Goal: Task Accomplishment & Management: Complete application form

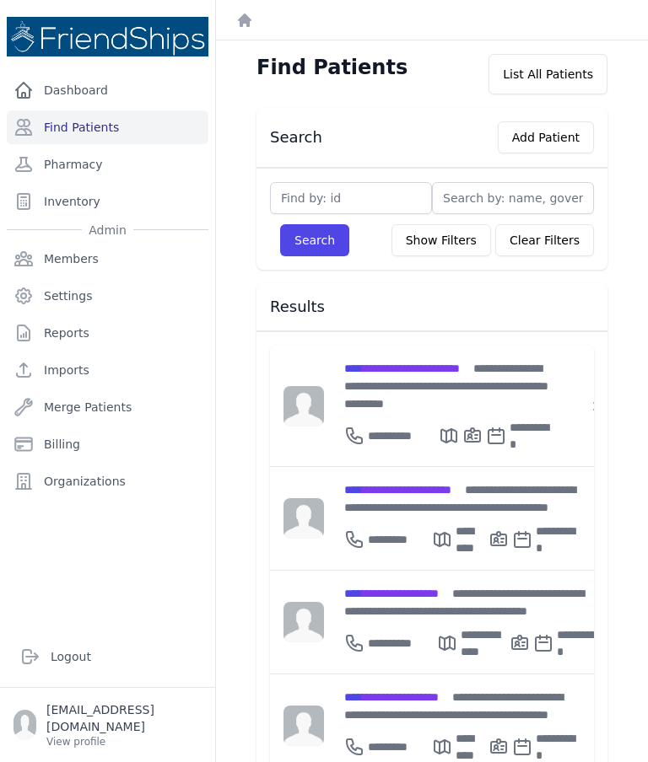
click at [417, 481] on div "**********" at bounding box center [460, 498] width 233 height 35
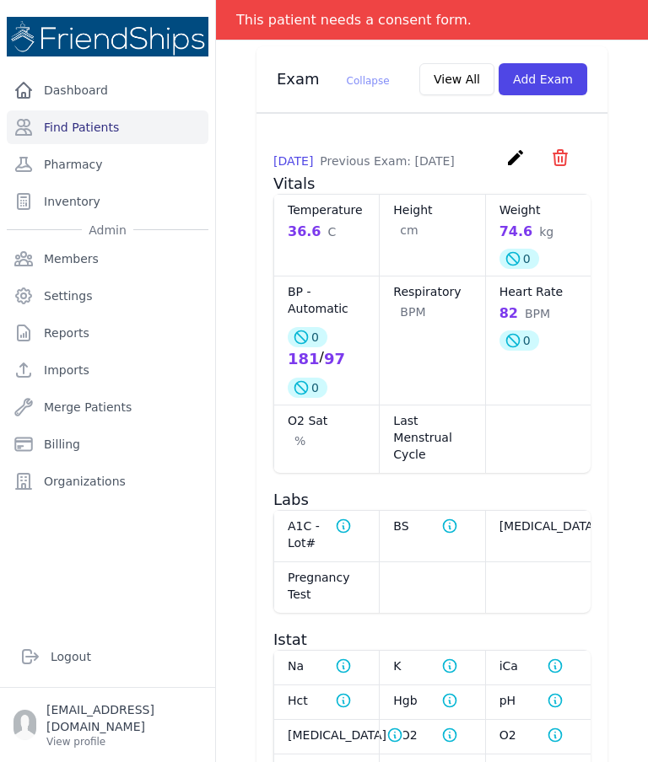
scroll to position [1708, 0]
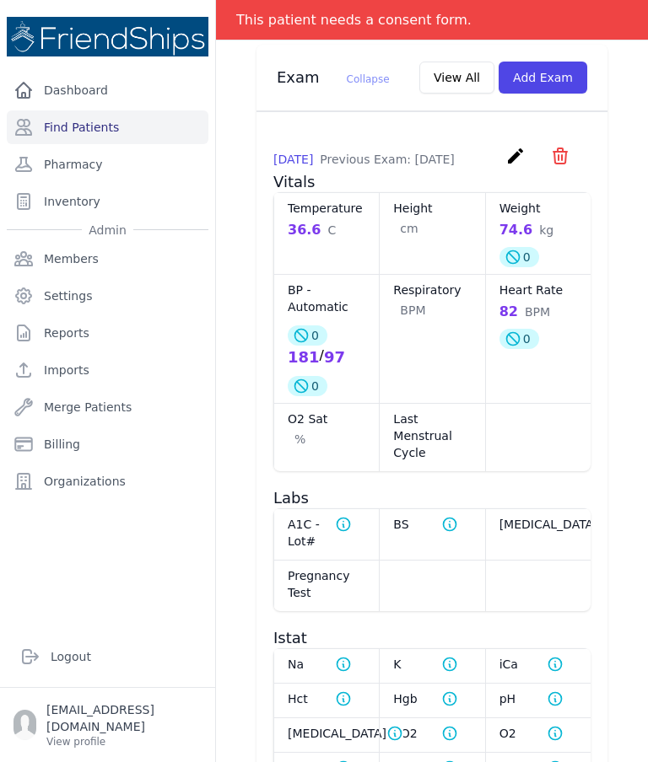
click at [509, 162] on icon "create" at bounding box center [515, 156] width 20 height 20
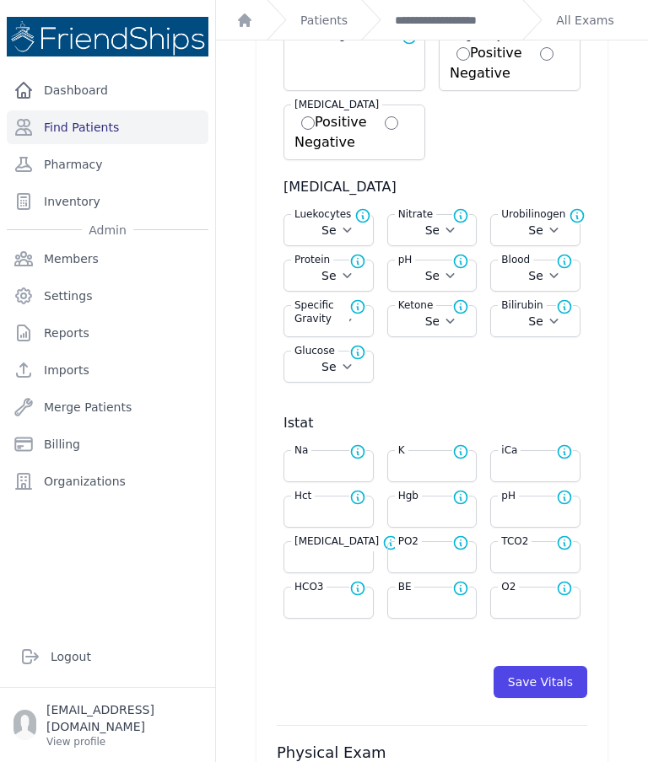
scroll to position [469, 0]
click at [342, 234] on select "Select Negative Trace Small Moderate Large" at bounding box center [328, 231] width 68 height 17
select select "Small"
select select "Automatic"
select select "C"
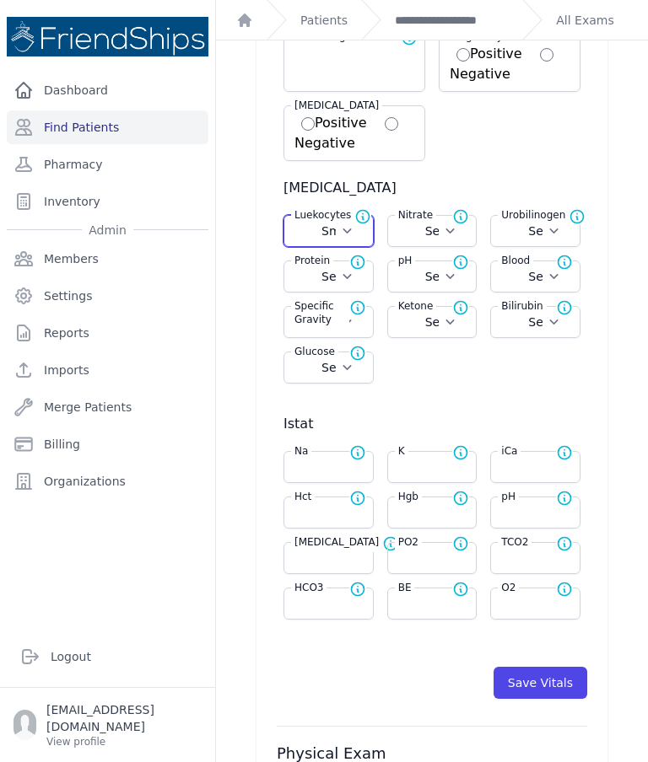
select select "cm"
select select "kg"
select select
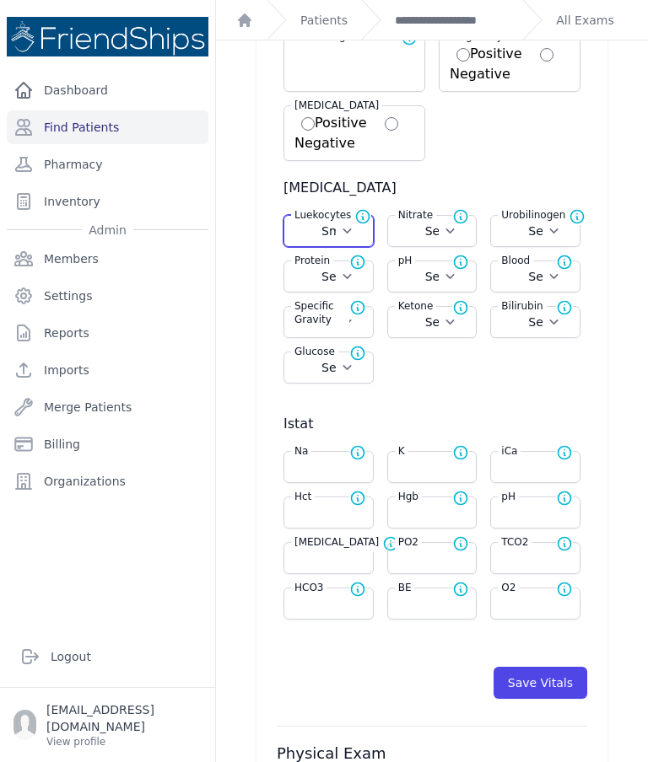
select select
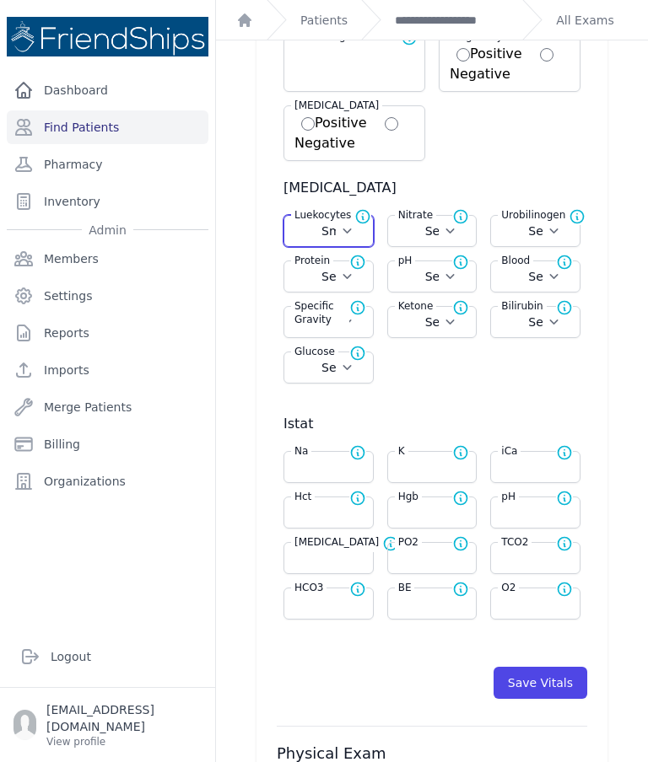
select select
click at [432, 227] on select "Select Positive Negative" at bounding box center [432, 231] width 68 height 17
select select "Negative"
select select "Automatic"
select select "C"
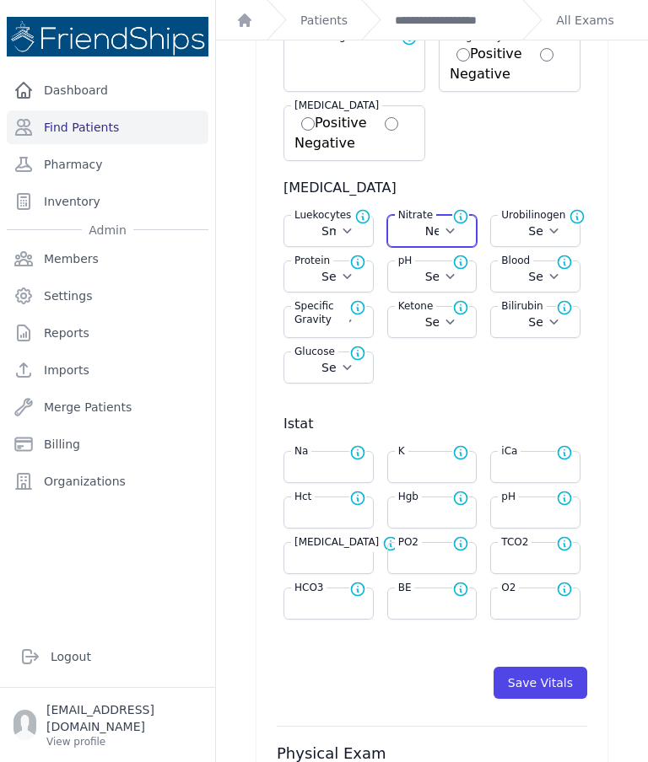
select select "cm"
select select "kg"
select select "Small"
select select
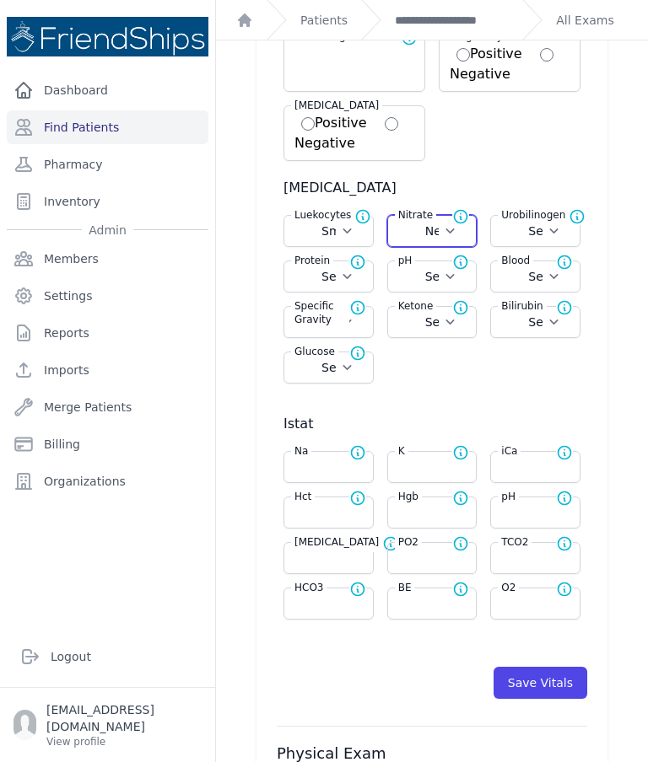
select select
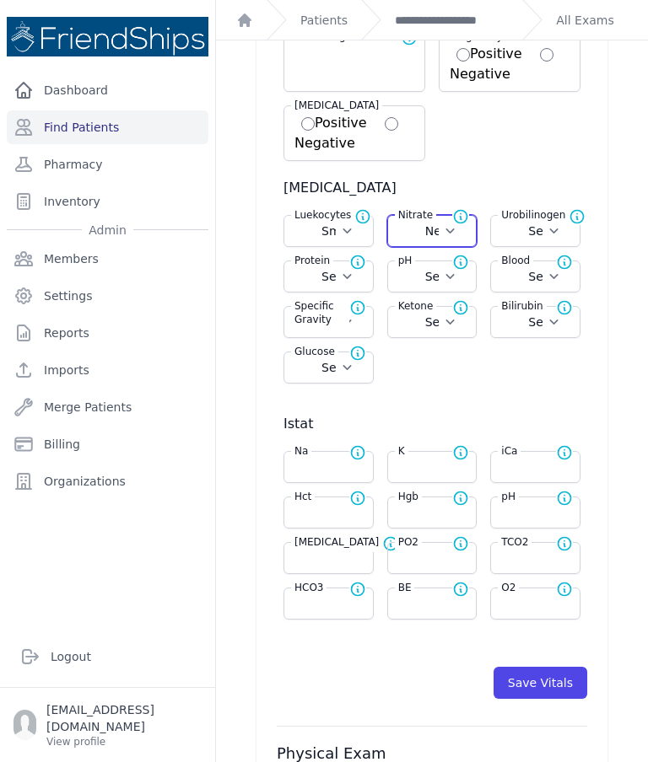
select select
click at [531, 232] on select "Select Normal + ++ +++" at bounding box center [535, 231] width 68 height 17
select select "Normal"
select select "Automatic"
select select "C"
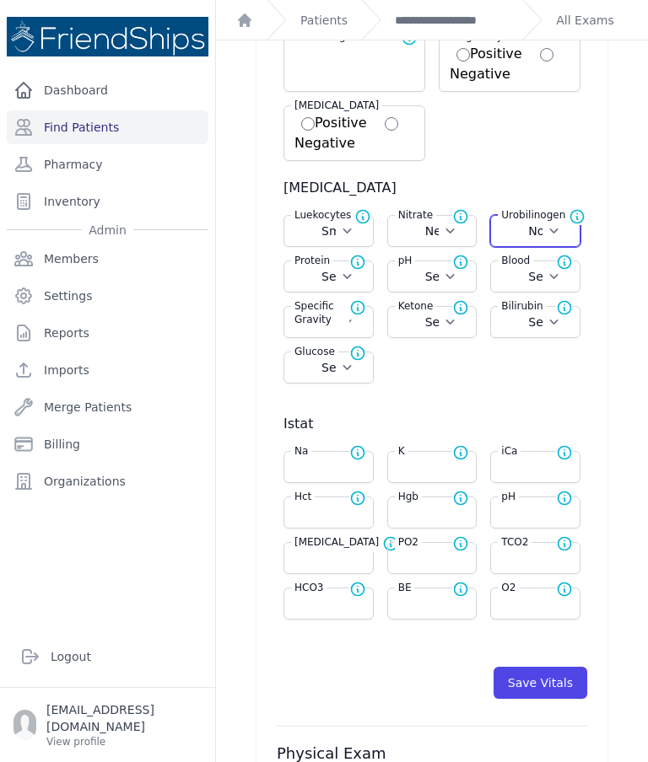
select select "cm"
select select "kg"
select select "Small"
select select "Negative"
select select
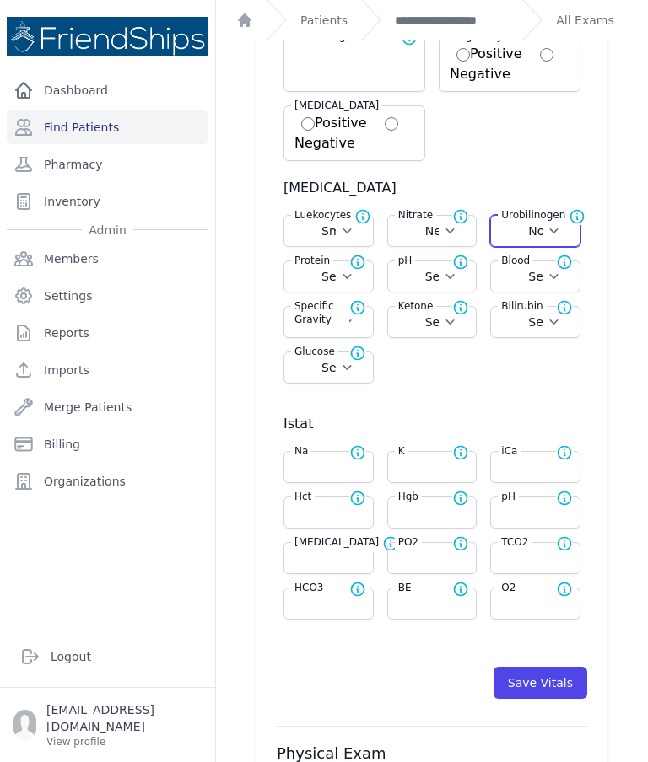
select select
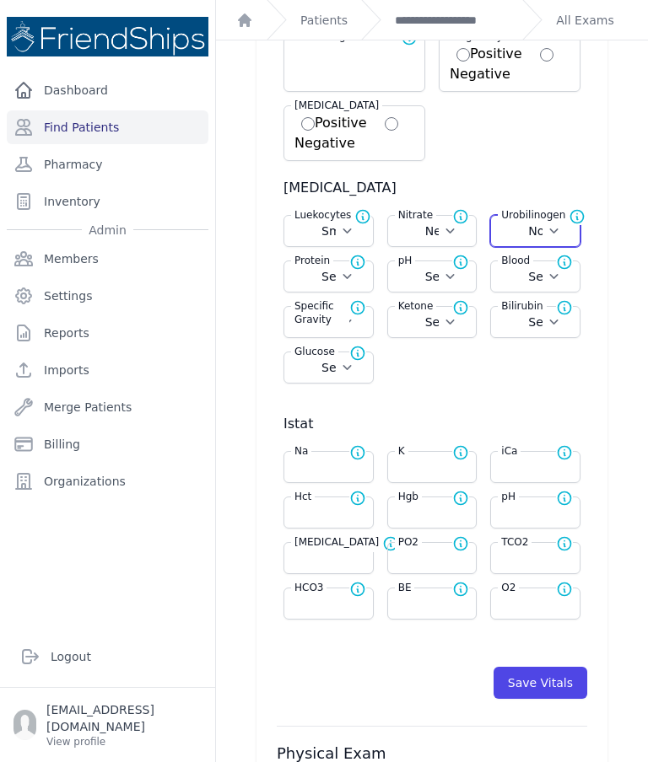
select select
click at [446, 280] on select "Select 5.0 6.0 6.5 7.0 8.0 8.5" at bounding box center [432, 276] width 68 height 17
click at [342, 277] on select "Select Normal + ++ +++ ++++" at bounding box center [328, 276] width 68 height 17
click at [320, 284] on select "Select Normal + ++ +++ ++++" at bounding box center [328, 276] width 68 height 17
select select "Normal"
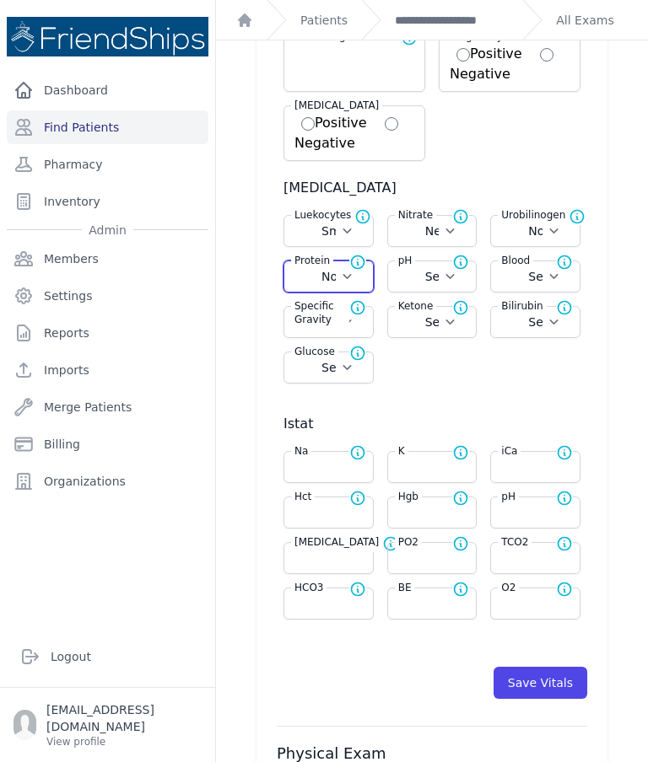
select select "Automatic"
select select "C"
select select "cm"
select select "kg"
select select "Small"
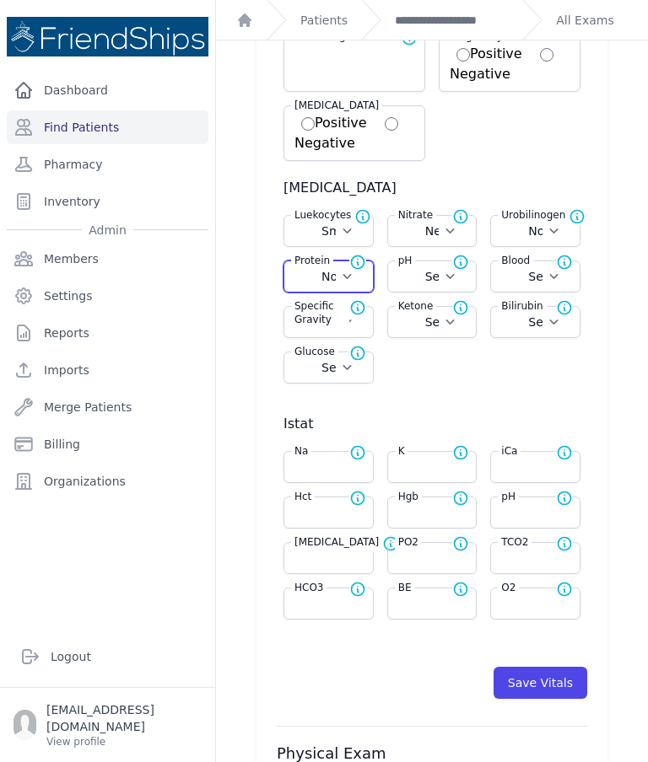
select select "Negative"
select select "Normal"
select select
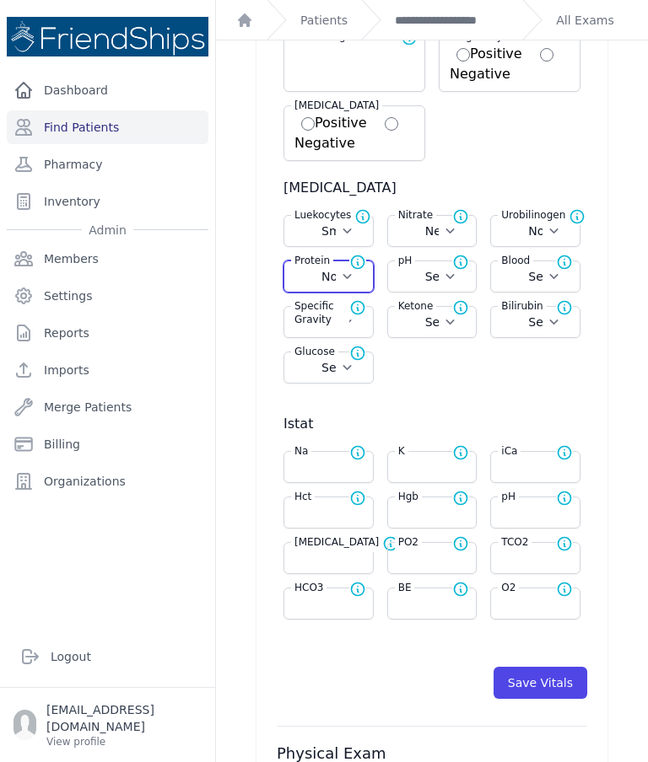
select select
click at [433, 277] on select "Select 5.0 6.0 6.5 7.0 8.0 8.5" at bounding box center [432, 276] width 68 height 17
select select "5.0"
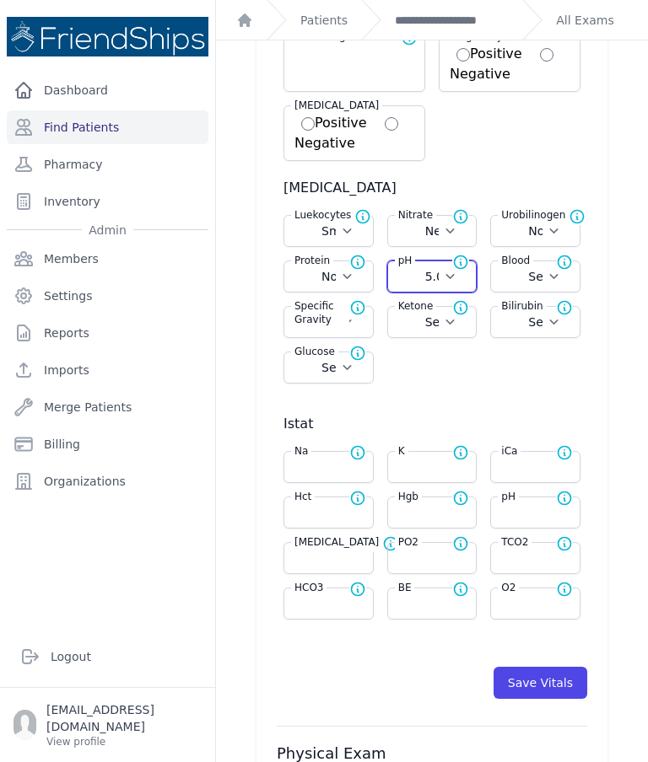
select select "Automatic"
select select "C"
select select "cm"
select select "kg"
select select "Small"
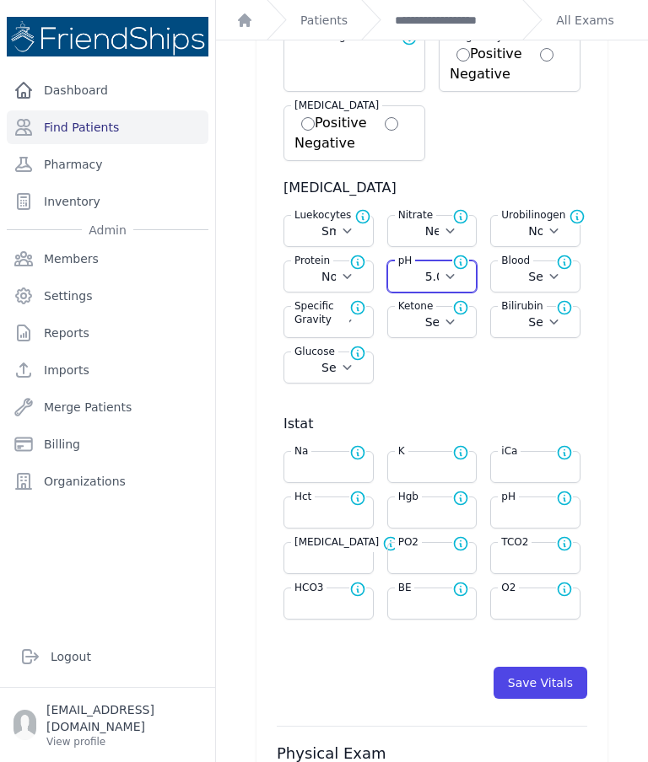
select select "Negative"
select select "Normal"
select select
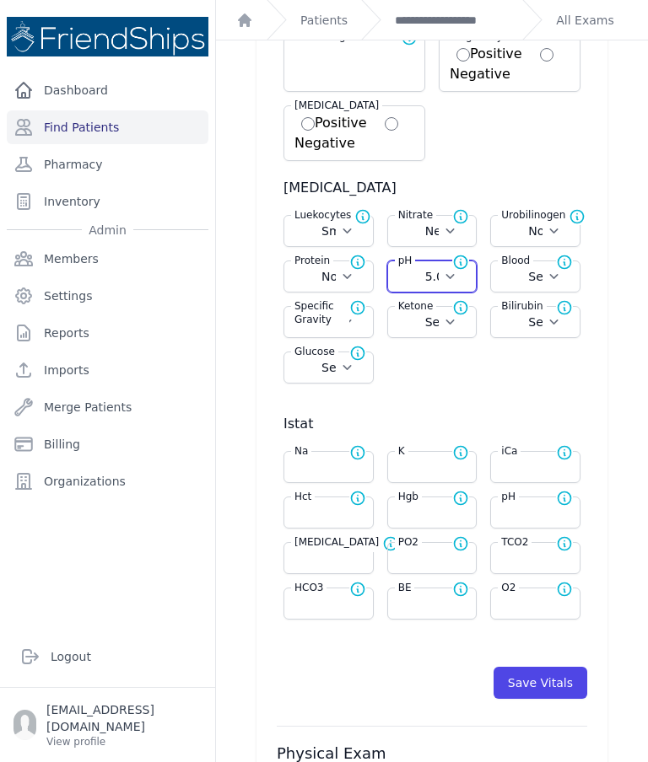
select select
click at [538, 276] on select "Select Negative Trace Hemolyzed Trace Small Moderate Large" at bounding box center [535, 276] width 68 height 17
select select "Negative"
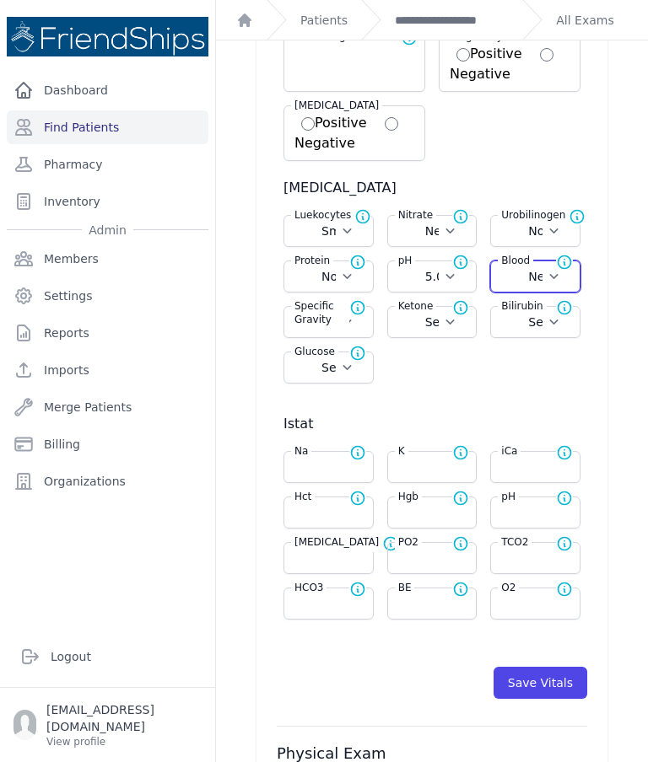
select select "Automatic"
select select "C"
select select "cm"
select select "kg"
select select "Small"
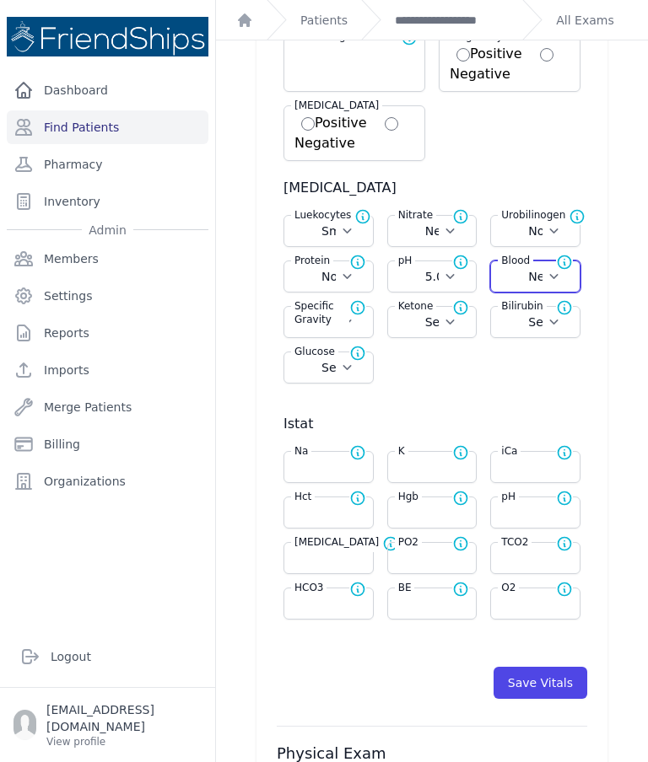
select select "Negative"
select select "Normal"
select select "5.0"
select select
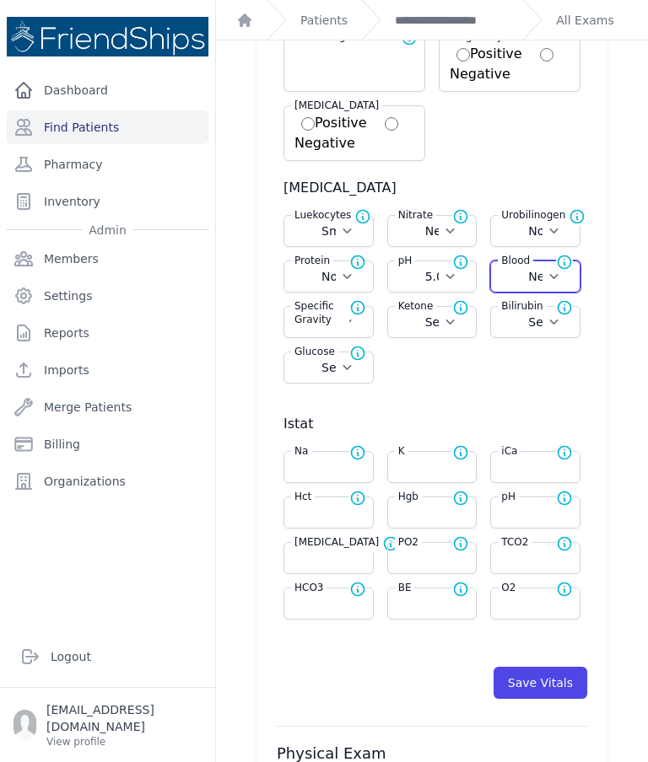
select select
click at [341, 321] on label "Specific Gravity" at bounding box center [320, 312] width 58 height 27
click at [331, 323] on label "Specific Gravity" at bounding box center [320, 312] width 58 height 27
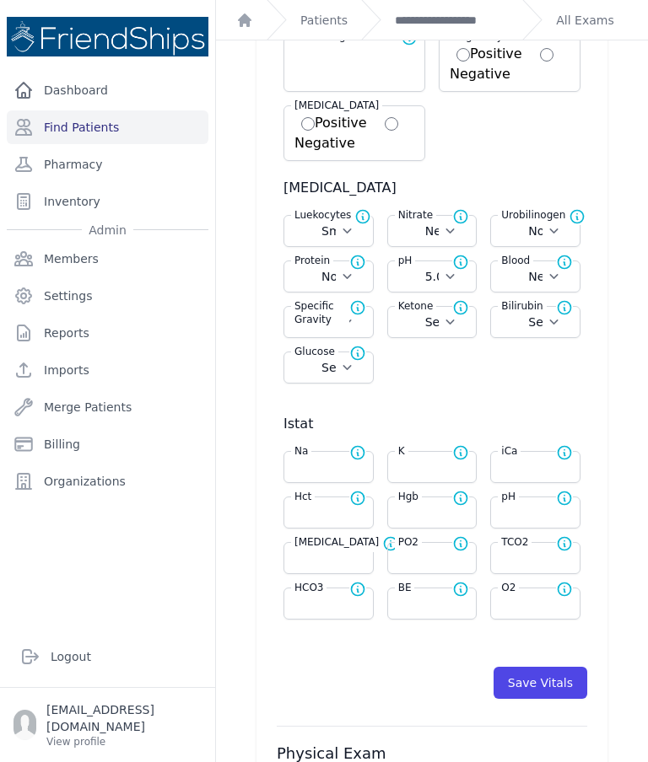
click at [357, 317] on span "Normal range for Specific Gravity is 1.002 - 1.028" at bounding box center [364, 312] width 30 height 27
click at [314, 329] on select "Select 1.000 1.005 1.010 1.015 1.020 1.025 1.030" at bounding box center [328, 322] width 68 height 17
select select "1.015"
select select "Automatic"
select select "C"
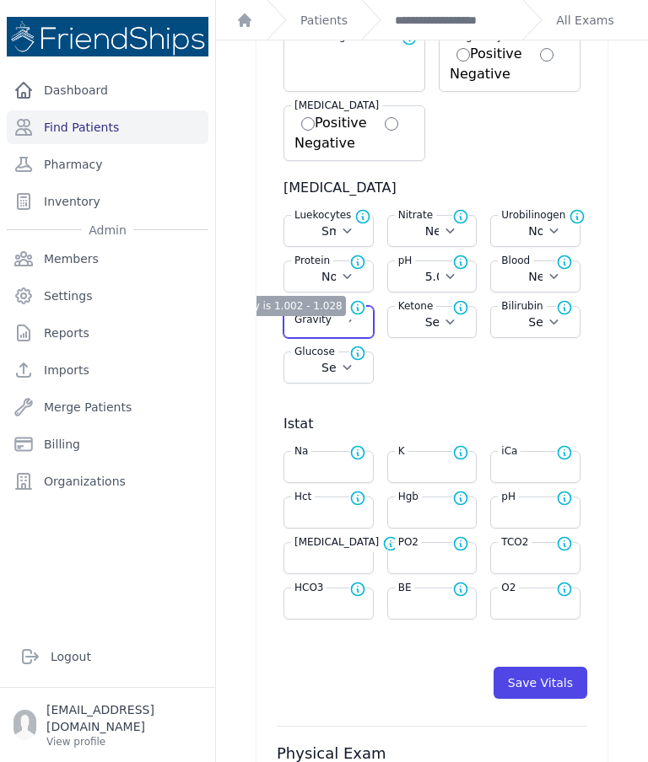
select select "cm"
select select "kg"
select select "Small"
select select "Negative"
select select "Normal"
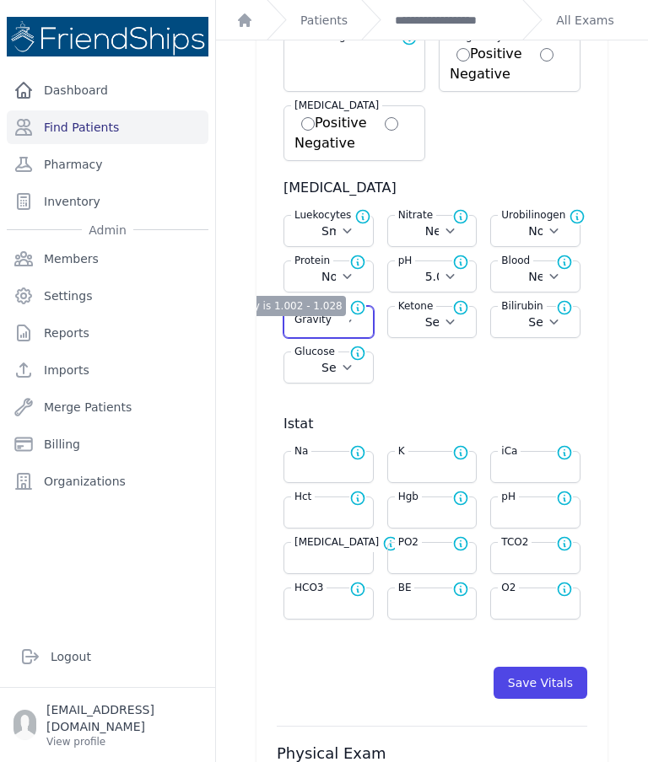
select select "Normal"
select select "5.0"
select select "Negative"
select select
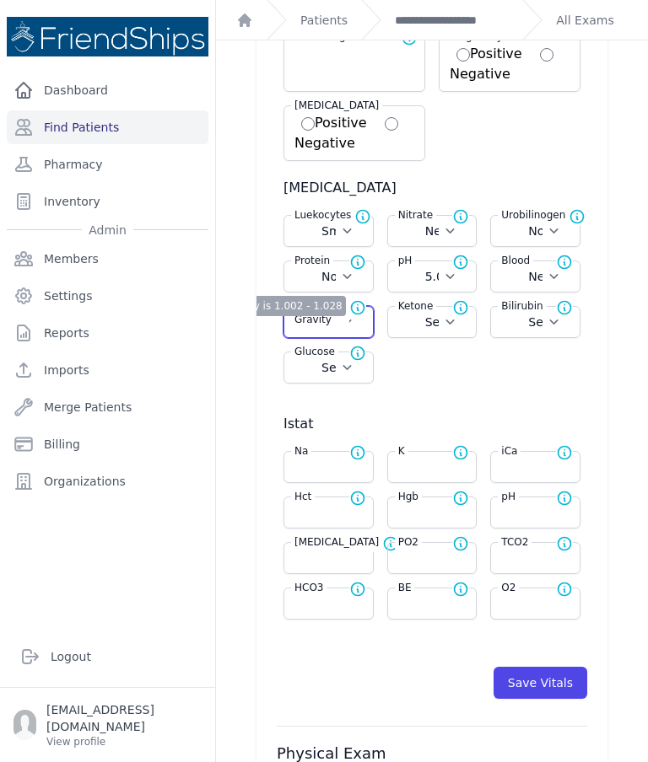
select select
click at [436, 325] on select "Select Negative Trace Small Moderate Large" at bounding box center [432, 322] width 68 height 17
select select "Trace"
select select "Automatic"
select select "C"
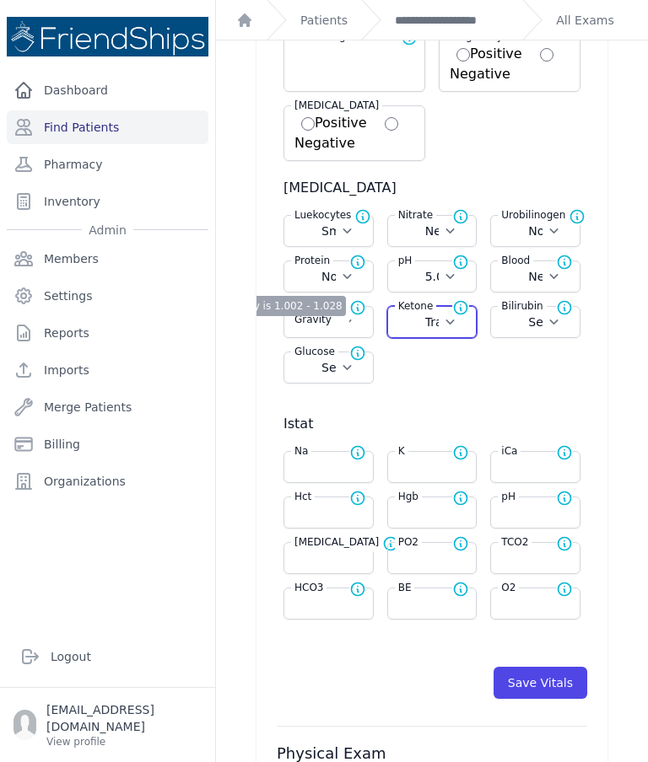
select select "cm"
select select "kg"
select select "Small"
select select "Negative"
select select "Normal"
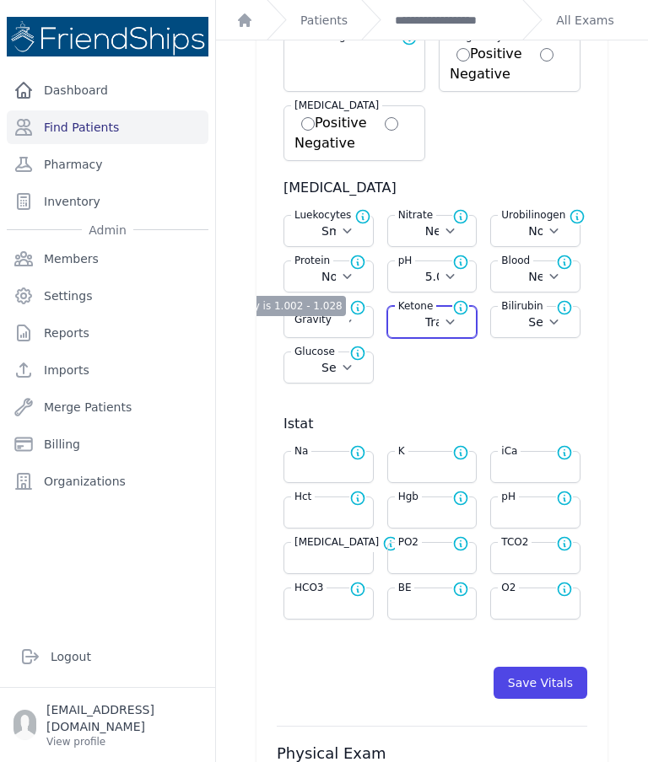
select select "Normal"
select select "5.0"
select select "Negative"
select select "1.015"
select select
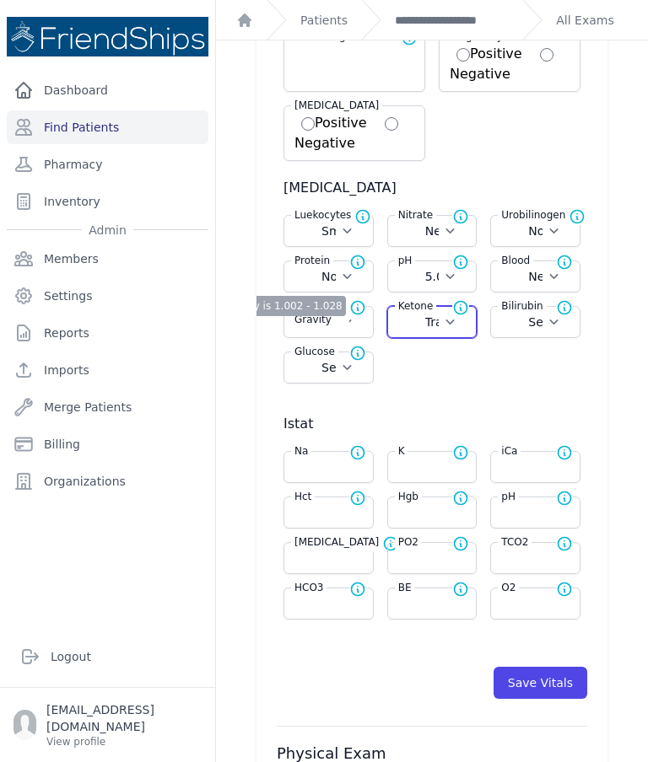
select select
click at [547, 327] on select "Select Negative Small Moderate Large" at bounding box center [535, 322] width 68 height 17
select select "Negative"
click at [325, 363] on select "Select Negative Trace + ++ +++ ++++" at bounding box center [328, 367] width 68 height 17
select select "Automatic"
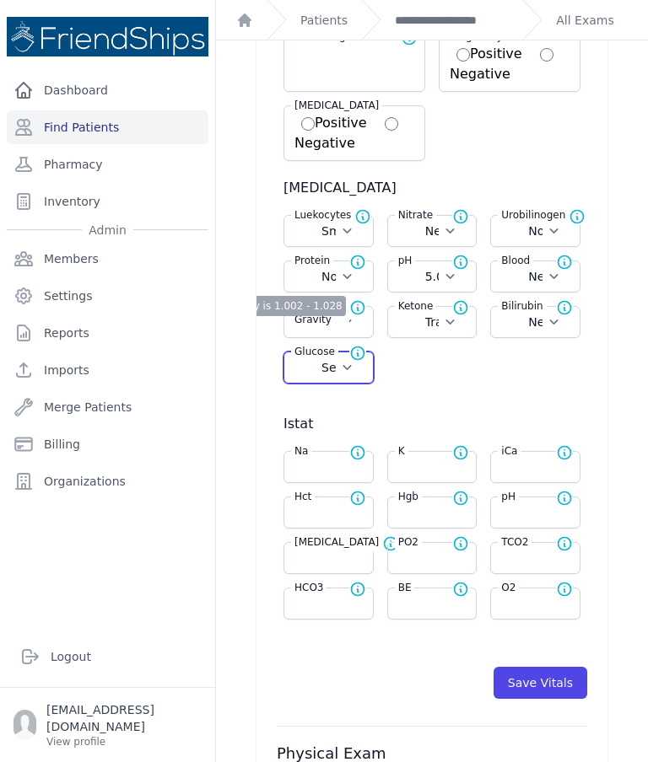
select select "C"
select select "cm"
select select "kg"
select select "Small"
select select "Negative"
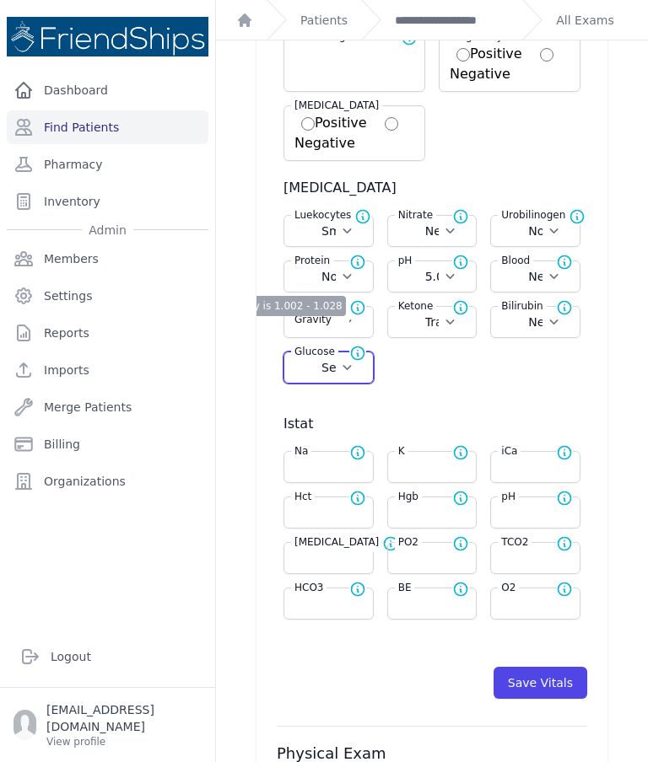
select select "Normal"
select select "5.0"
select select "Negative"
select select "1.015"
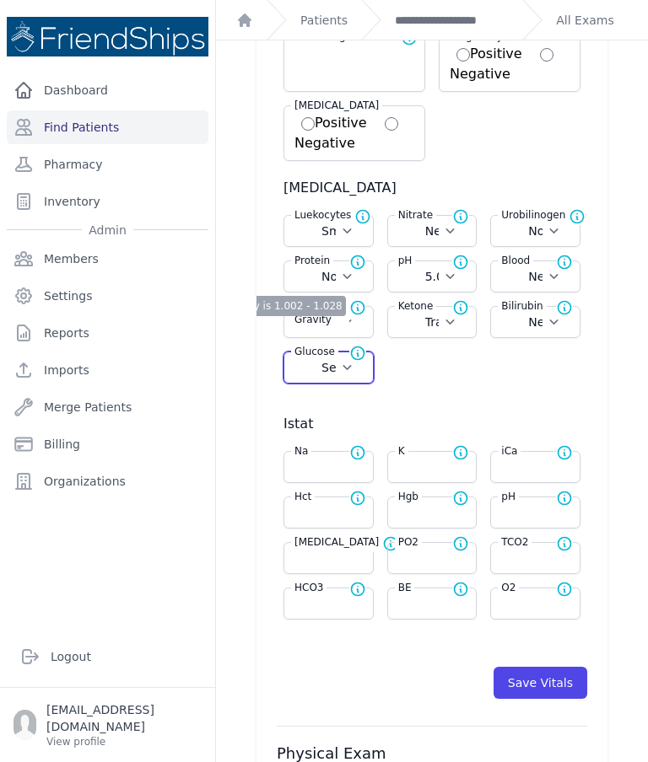
select select "Trace"
select select "Negative"
select select "Automatic"
select select "C"
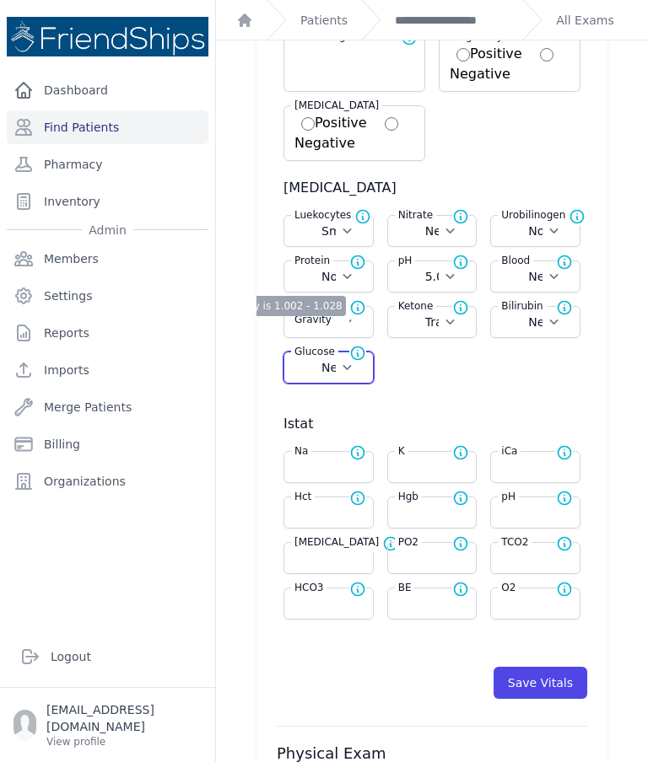
select select "cm"
select select "kg"
select select "Small"
select select "Negative"
select select "Normal"
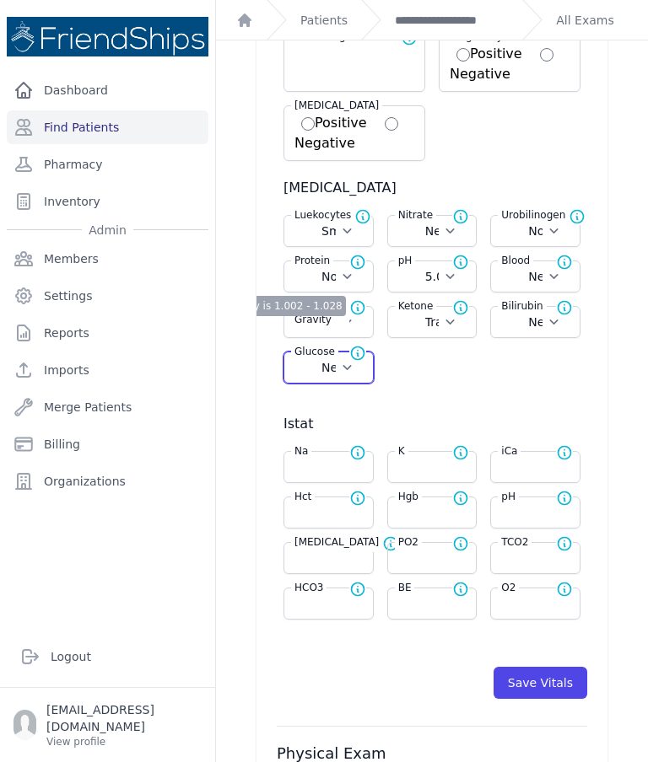
select select "Normal"
select select "5.0"
select select "Negative"
select select "1.015"
select select "Trace"
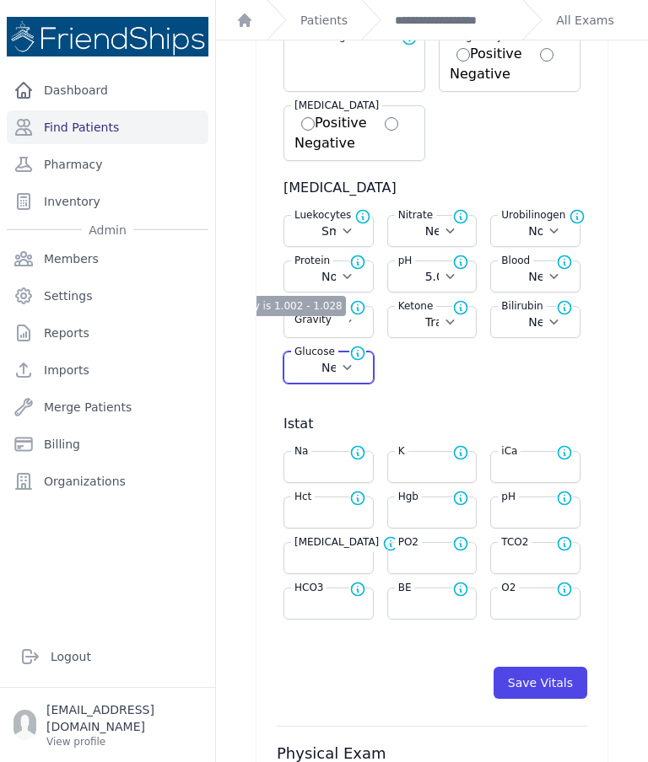
select select "Negative"
click at [443, 389] on div "Luekocytes Nominal value for Luekocytes is Negative Select Negative Trace Small…" at bounding box center [432, 306] width 310 height 182
click at [524, 682] on button "Save Vitals" at bounding box center [540, 683] width 94 height 32
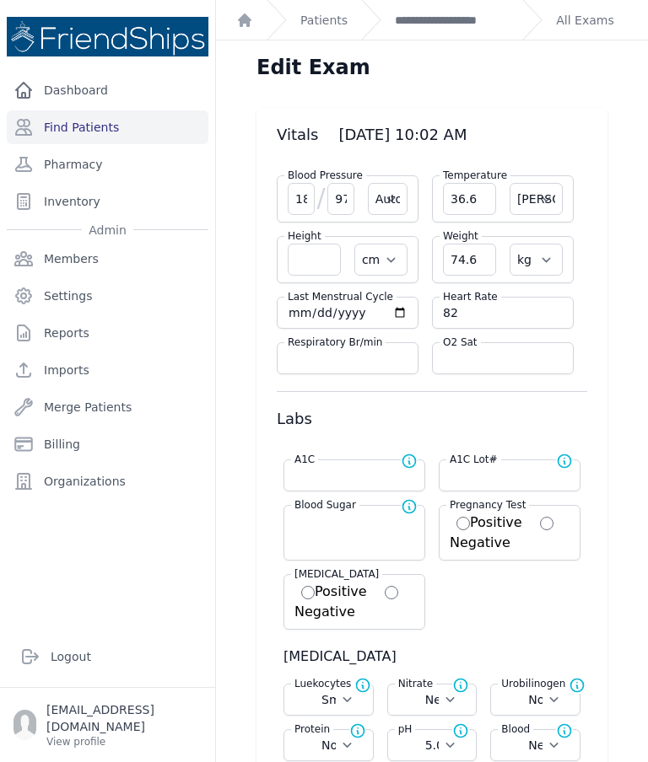
scroll to position [0, 0]
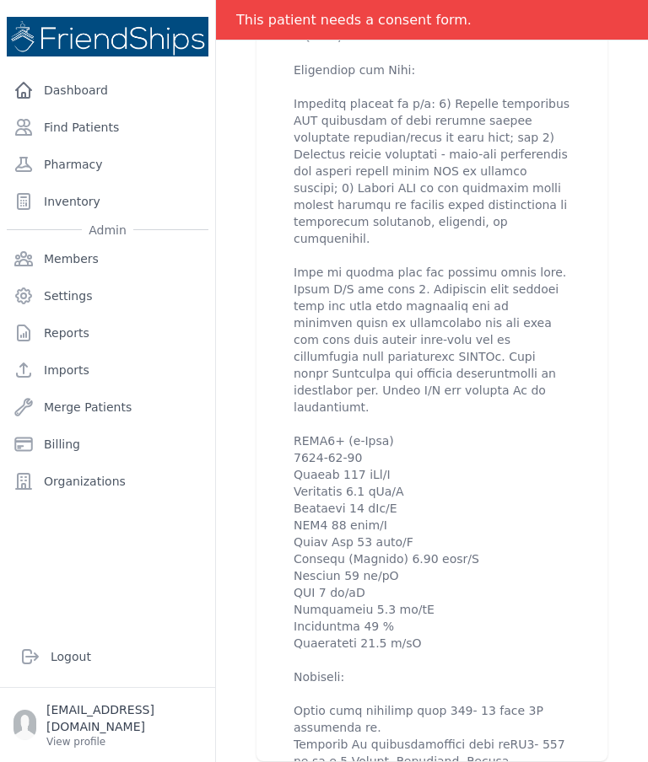
scroll to position [1430, 0]
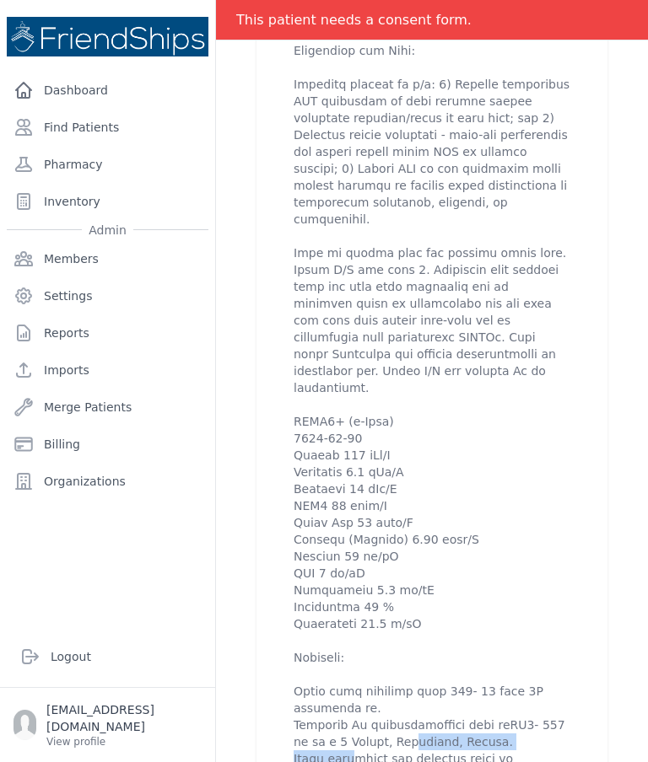
click at [610, 524] on div "# 125 Subha Muhammad Fneish Female 43 Years Old DOB: 1982-Jul-25 Region: N/E Ph…" at bounding box center [431, 388] width 405 height 3448
click at [626, 504] on div "# 125 Subha Muhammad Fneish Female 43 Years Old DOB: 1982-Jul-25 Region: N/E Ph…" at bounding box center [431, 388] width 405 height 3448
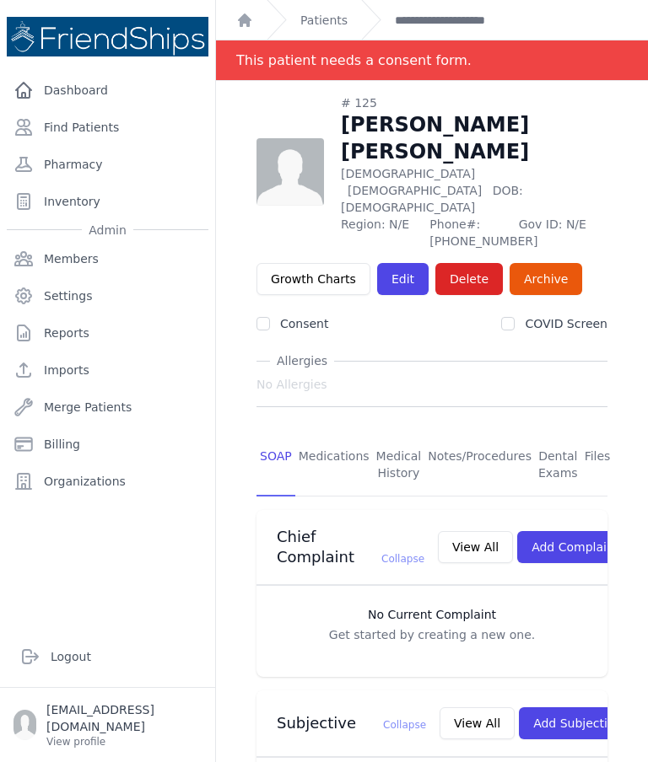
scroll to position [-2, 0]
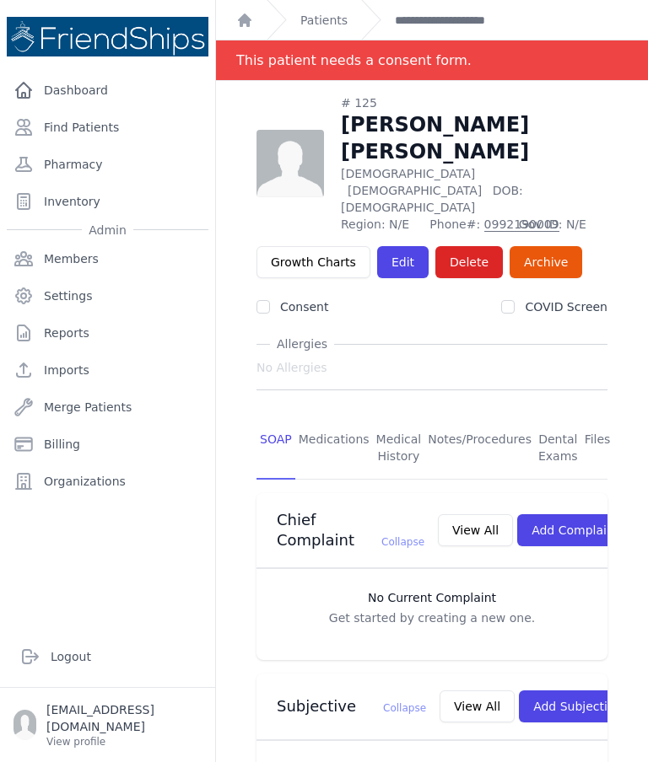
click at [131, 134] on link "Find Patients" at bounding box center [108, 127] width 202 height 34
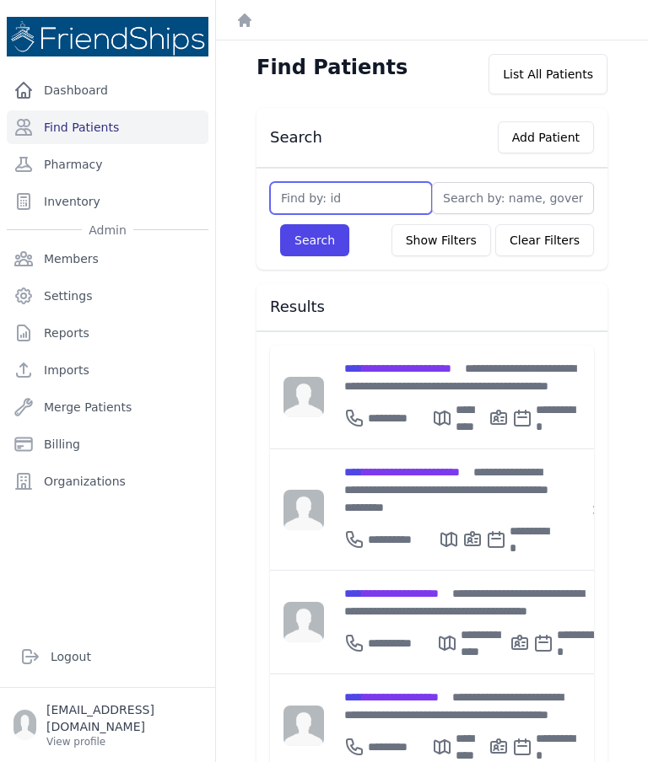
click at [384, 200] on input "text" at bounding box center [351, 198] width 162 height 32
type input "762"
click at [313, 248] on button "Search" at bounding box center [314, 240] width 69 height 32
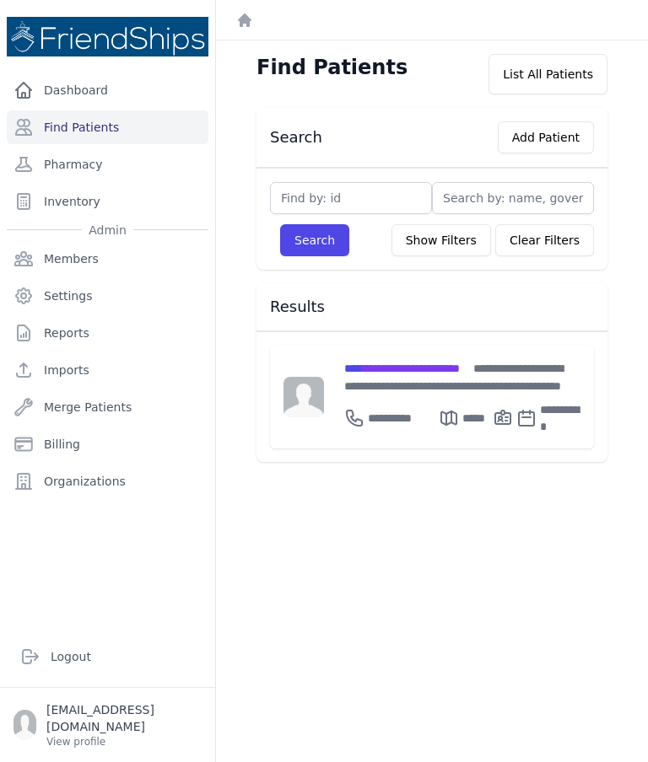
click at [443, 375] on div "**********" at bounding box center [462, 376] width 236 height 35
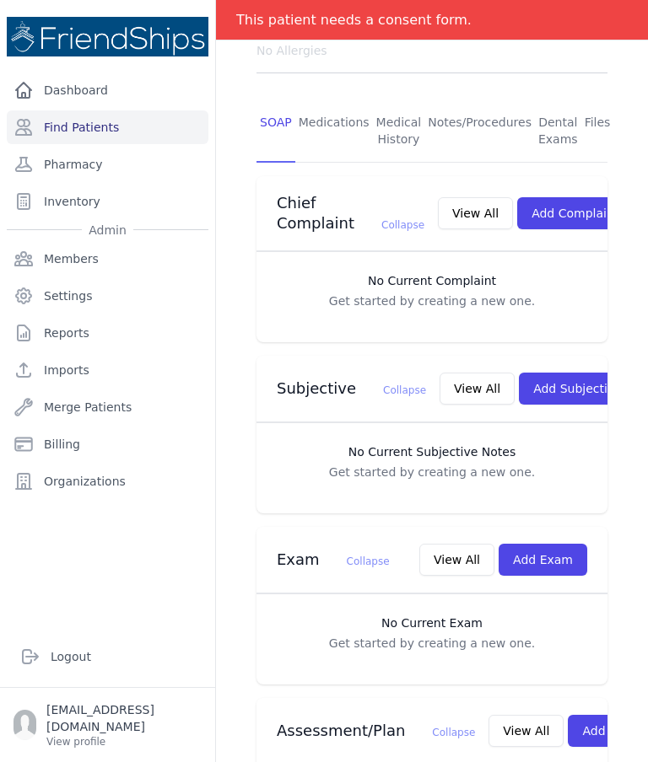
scroll to position [333, 0]
click at [556, 545] on button "Add Exam" at bounding box center [542, 561] width 89 height 32
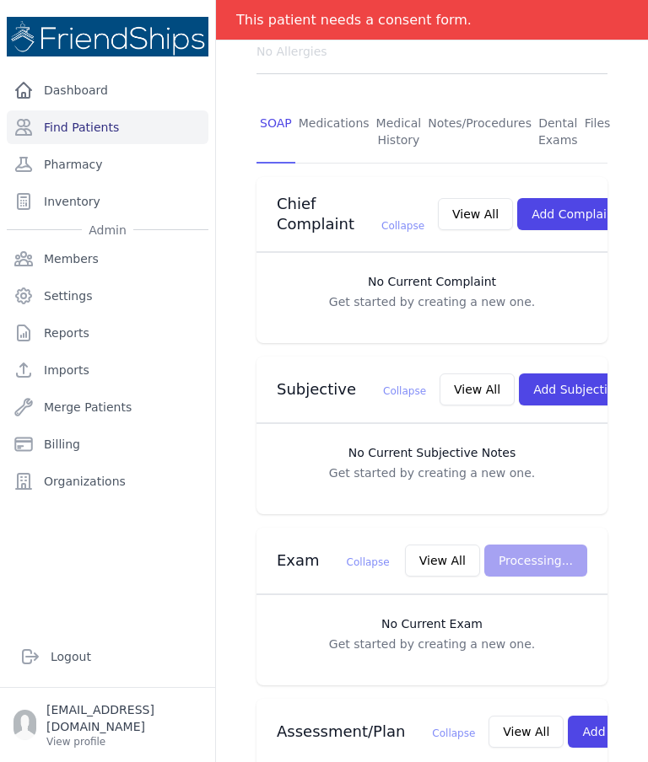
scroll to position [0, 0]
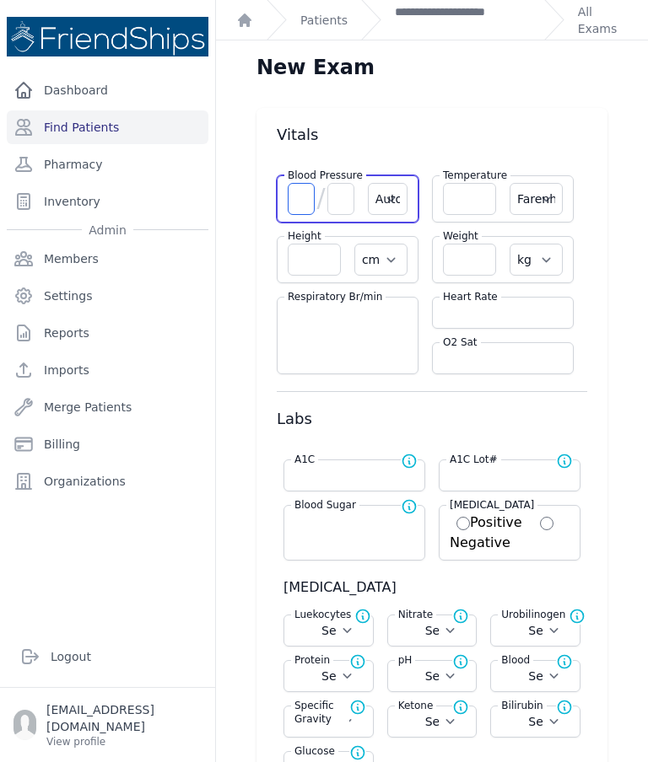
click at [293, 191] on input "number" at bounding box center [301, 199] width 27 height 32
type input "108"
click at [336, 202] on input "number" at bounding box center [340, 199] width 27 height 32
type input "77"
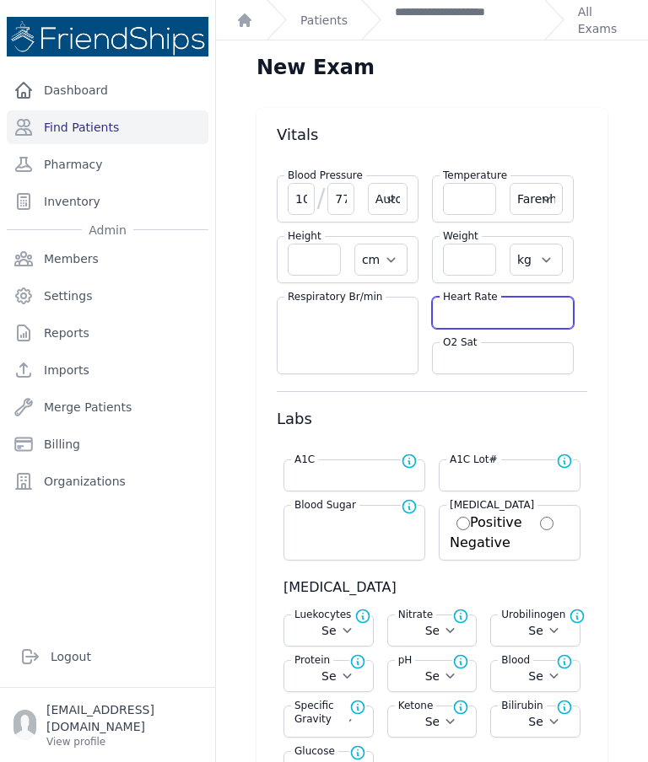
click at [479, 320] on input "number" at bounding box center [503, 312] width 120 height 17
select select "Automatic"
select select "F"
select select "cm"
select select "kg"
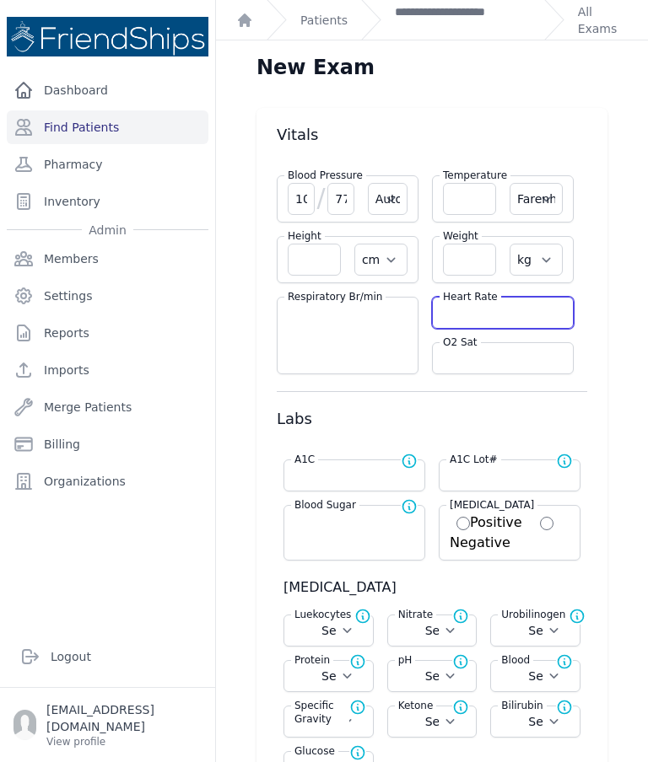
select select
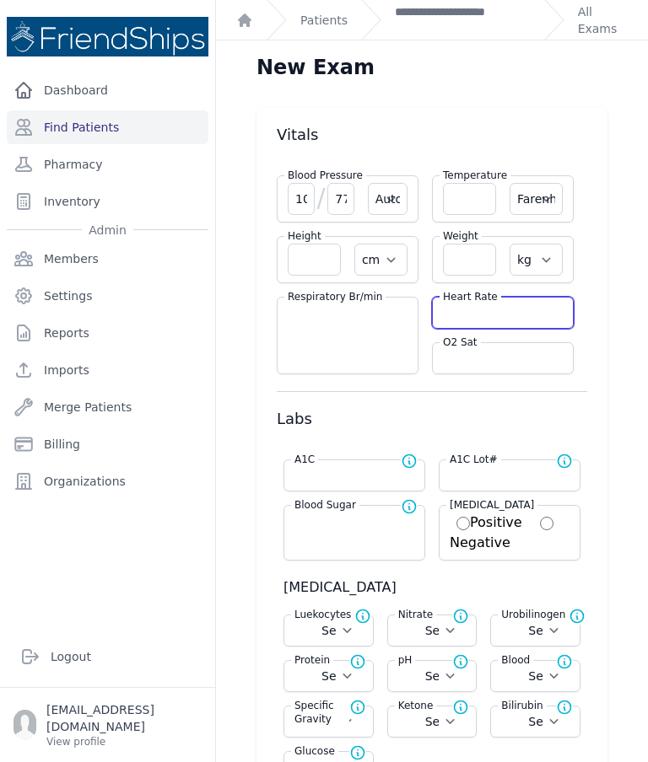
select select
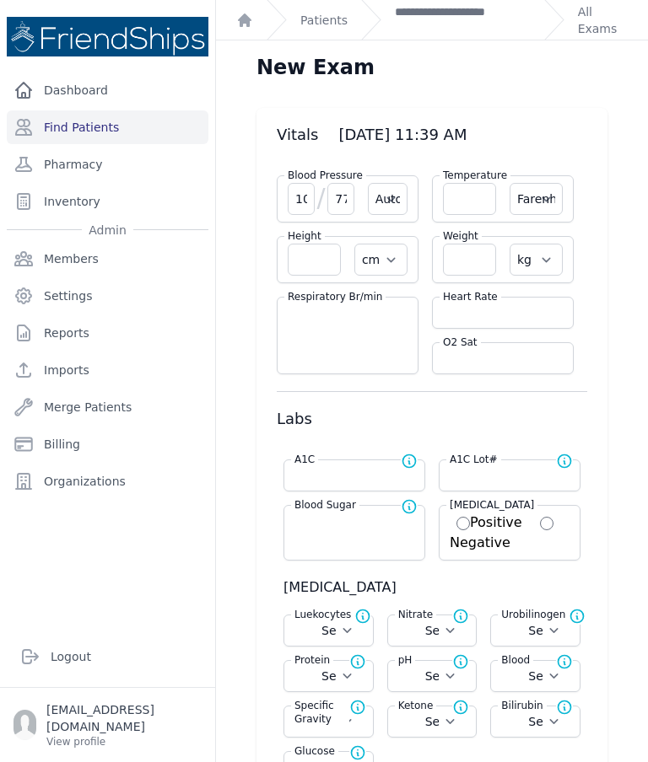
type input "8"
type input "77"
select select "Automatic"
select select "F"
select select "cm"
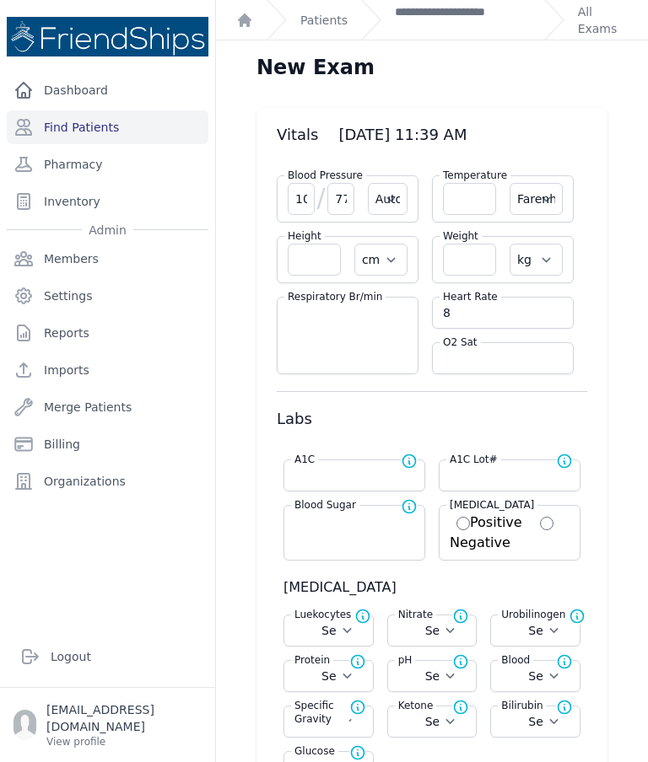
select select "kg"
select select
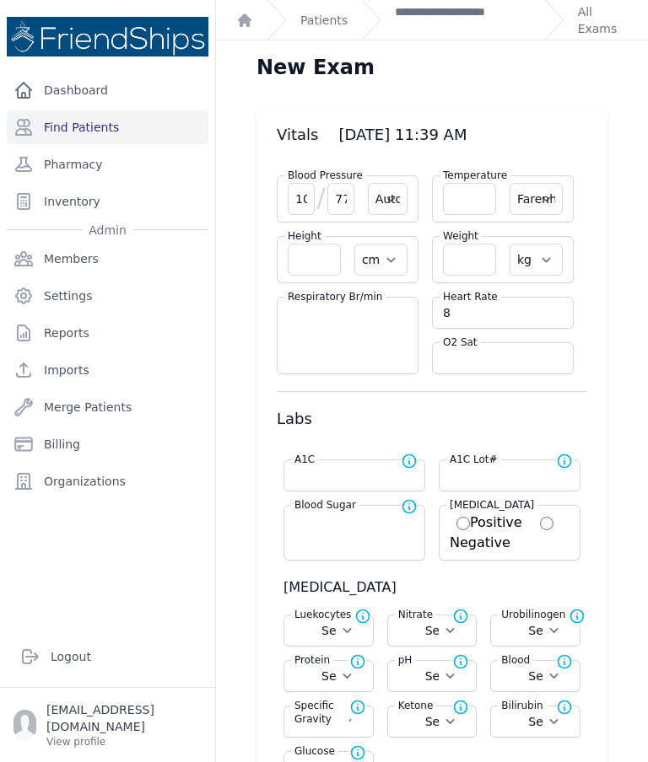
select select
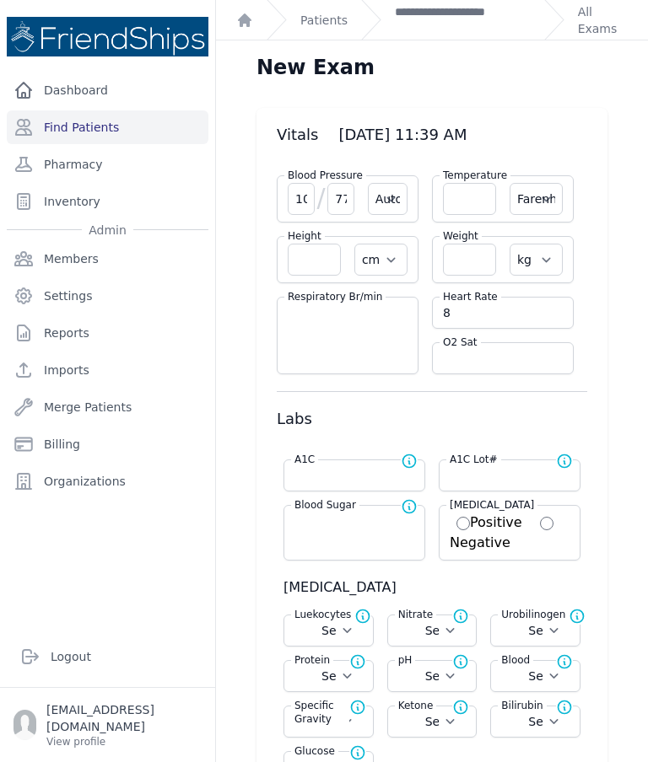
select select
type input "89"
click at [470, 201] on input "number" at bounding box center [469, 199] width 53 height 32
select select "Automatic"
select select "F"
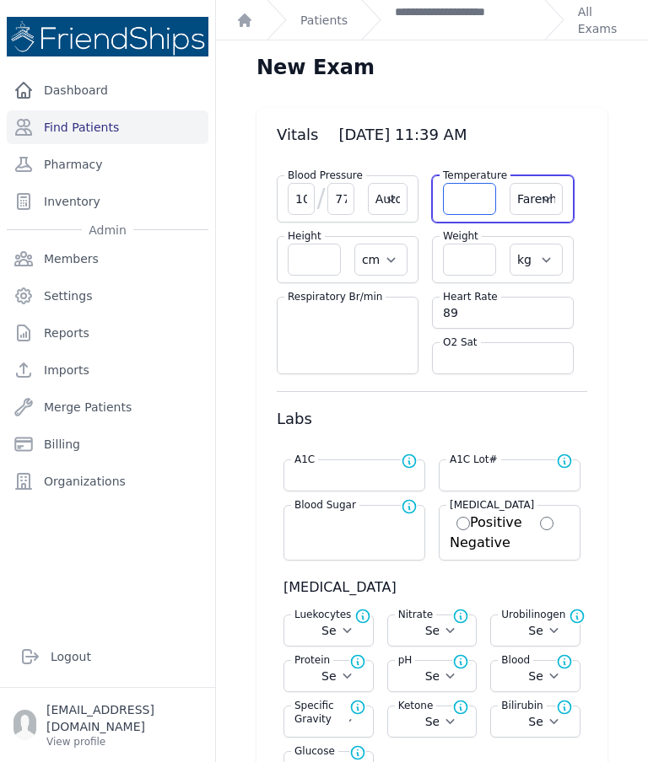
select select "cm"
select select "kg"
select select
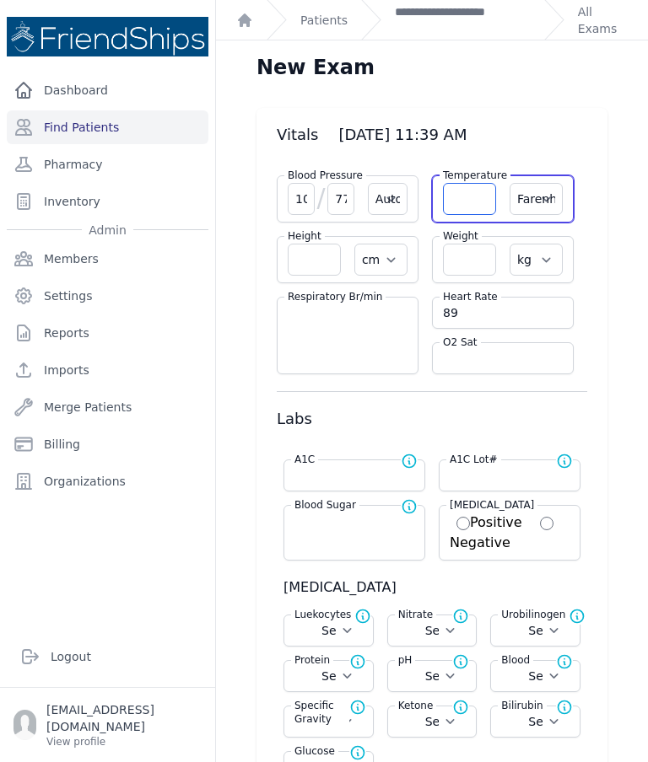
select select
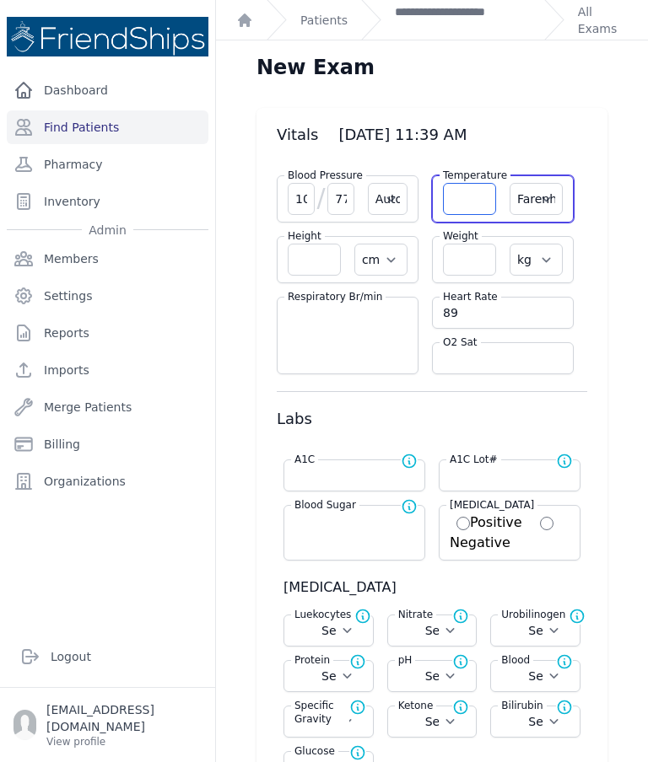
select select
type input "36.4"
click at [548, 192] on select "Farenheit Celcius" at bounding box center [535, 199] width 53 height 32
select select "C"
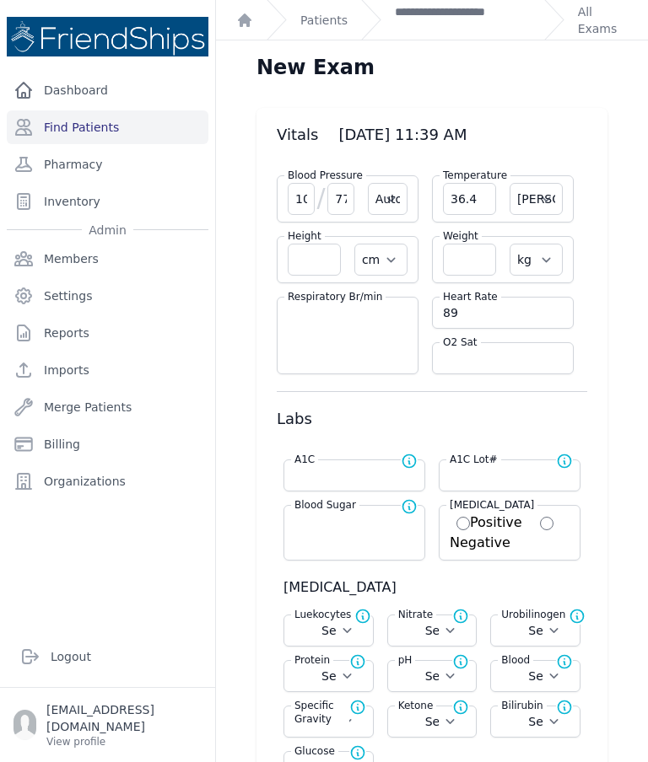
click at [460, 273] on input "number" at bounding box center [469, 260] width 53 height 32
select select "Automatic"
select select "cm"
select select "kg"
select select
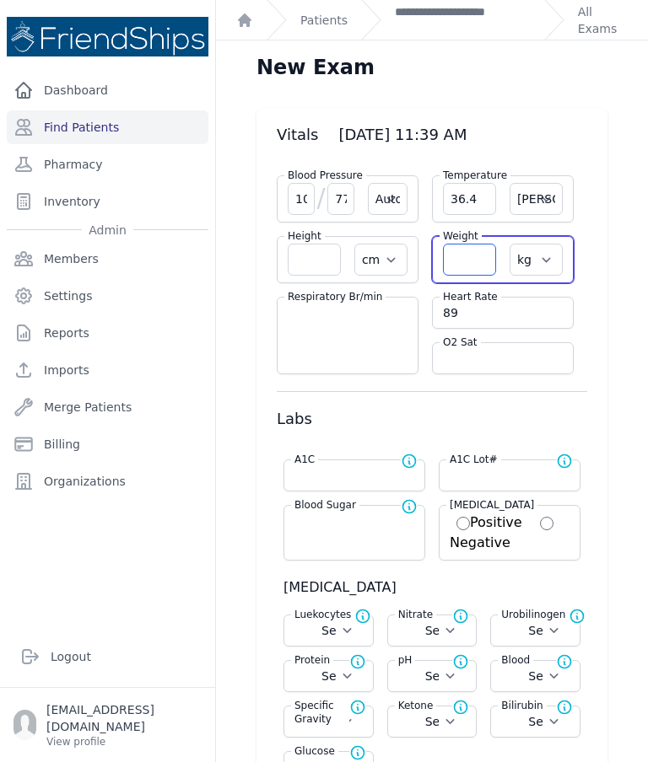
select select
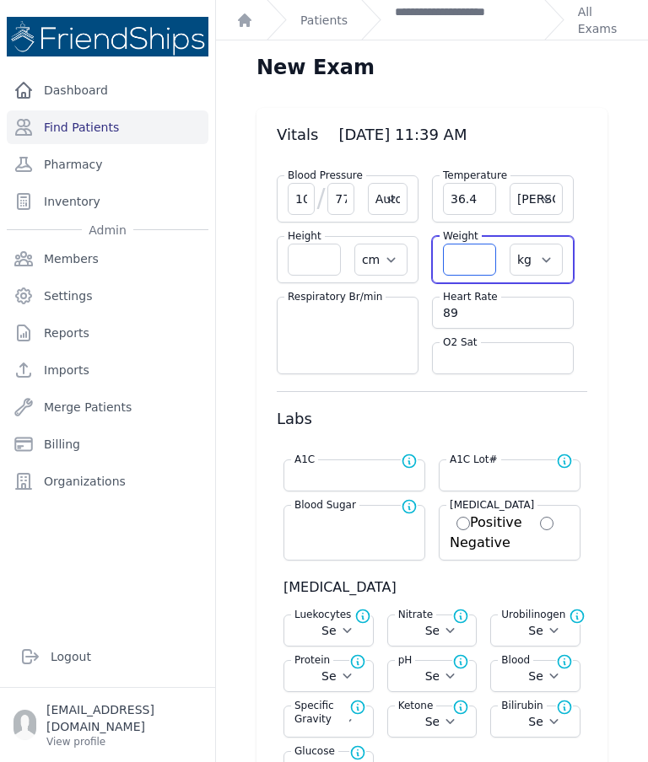
select select
select select "Automatic"
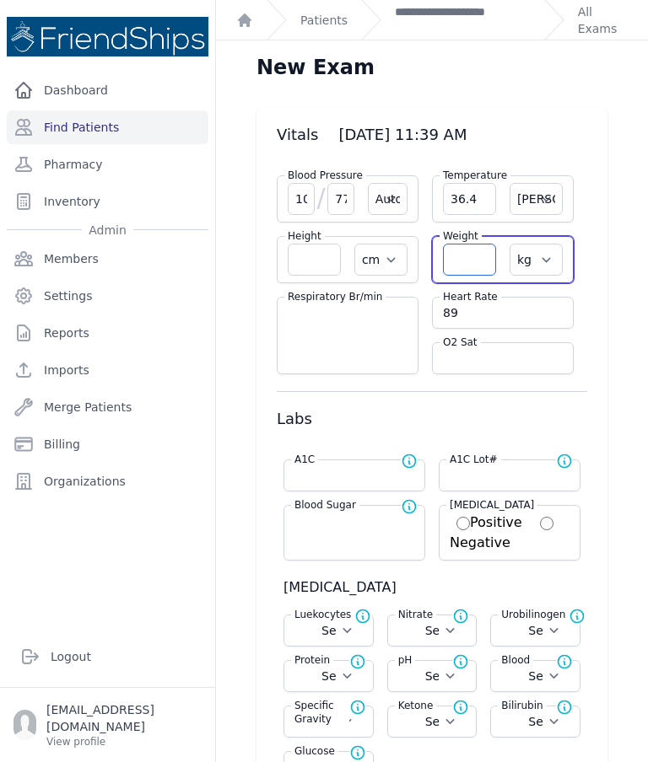
select select "C"
select select "cm"
select select "kg"
select select
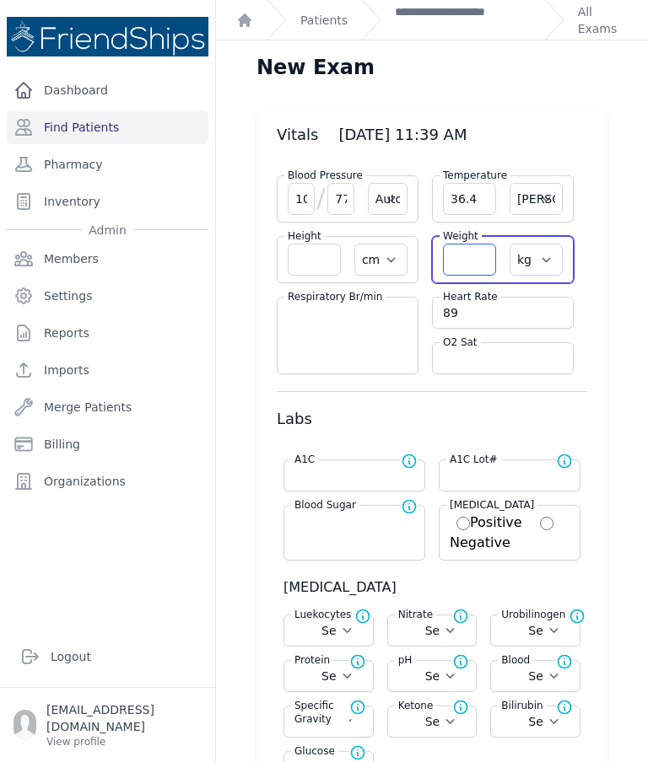
select select
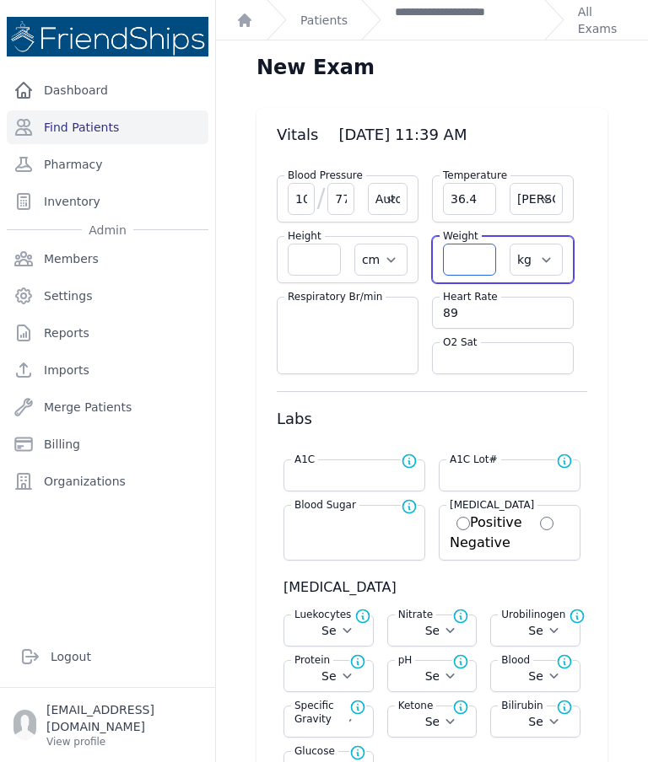
select select
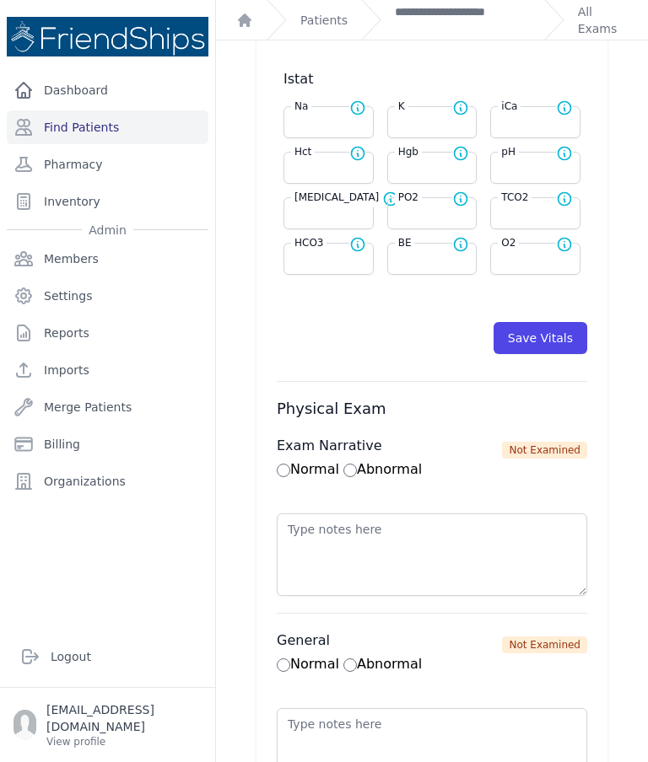
scroll to position [768, 0]
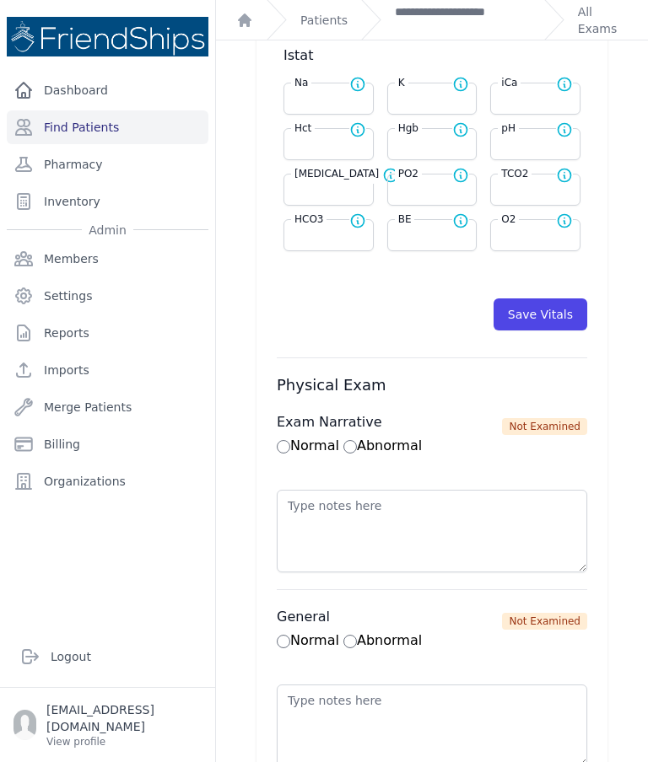
type input "94.6"
click at [547, 318] on button "Save Vitals" at bounding box center [540, 314] width 94 height 32
select select "Automatic"
select select "cm"
select select "kg"
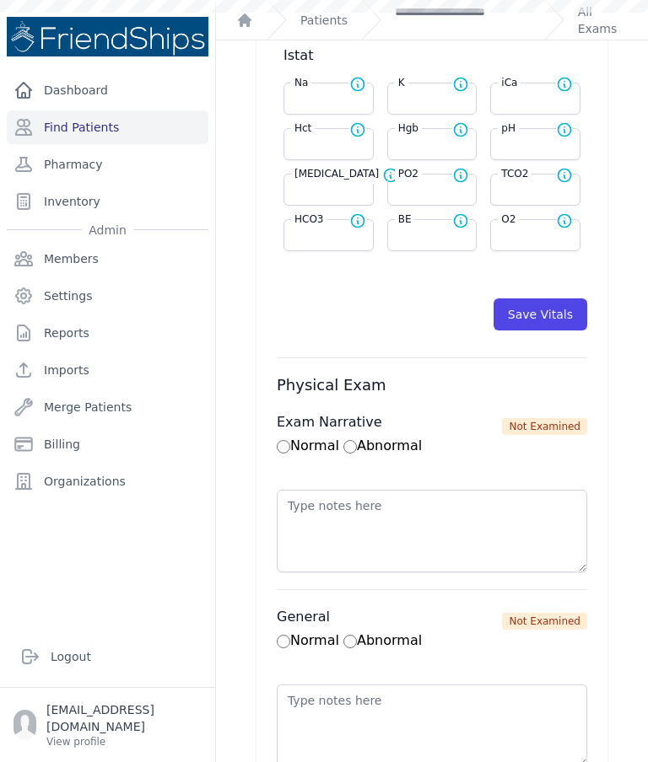
select select
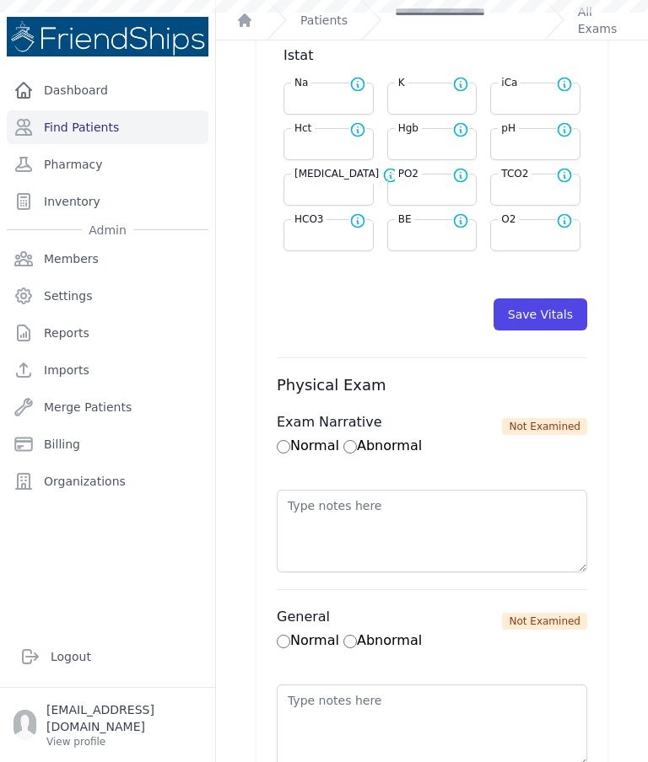
select select
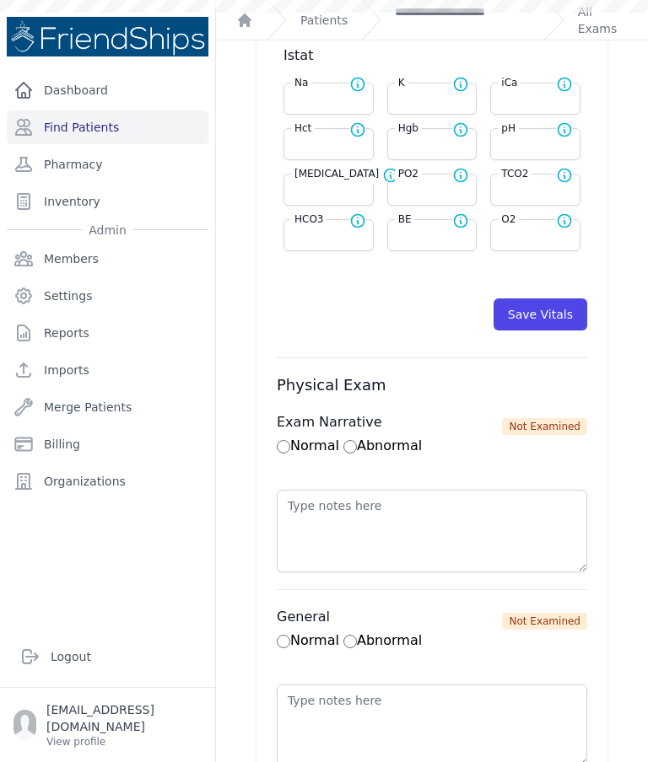
scroll to position [0, 0]
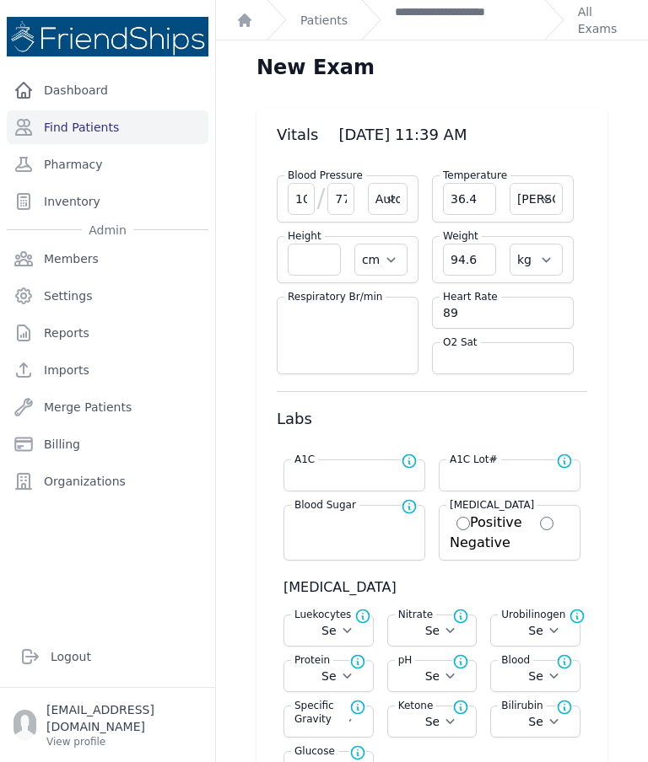
click at [459, 26] on link "**********" at bounding box center [463, 20] width 136 height 34
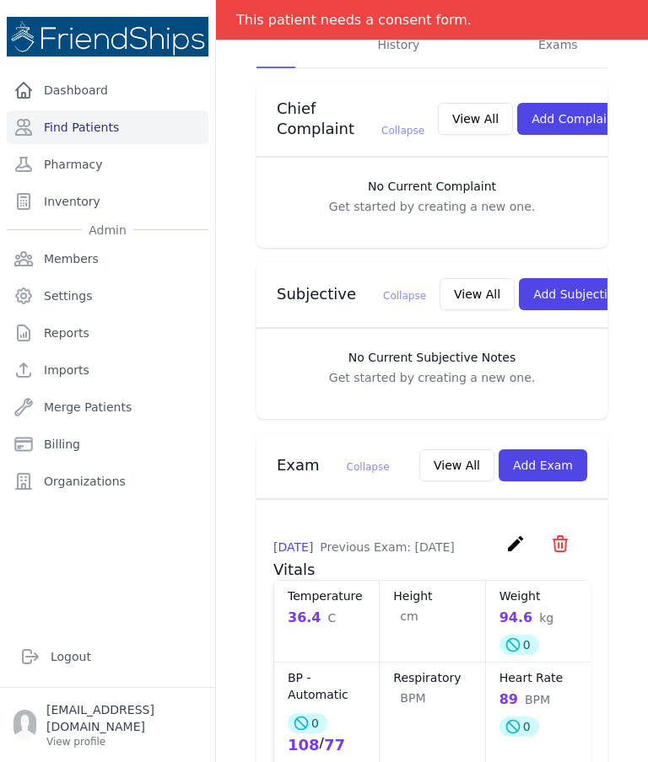
scroll to position [433, 0]
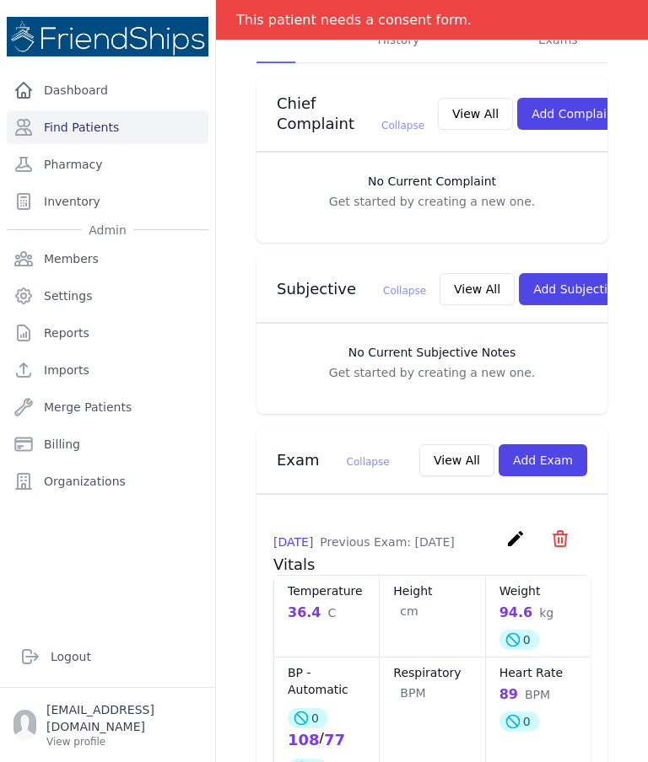
click at [546, 273] on button "Add Subjective" at bounding box center [577, 289] width 117 height 32
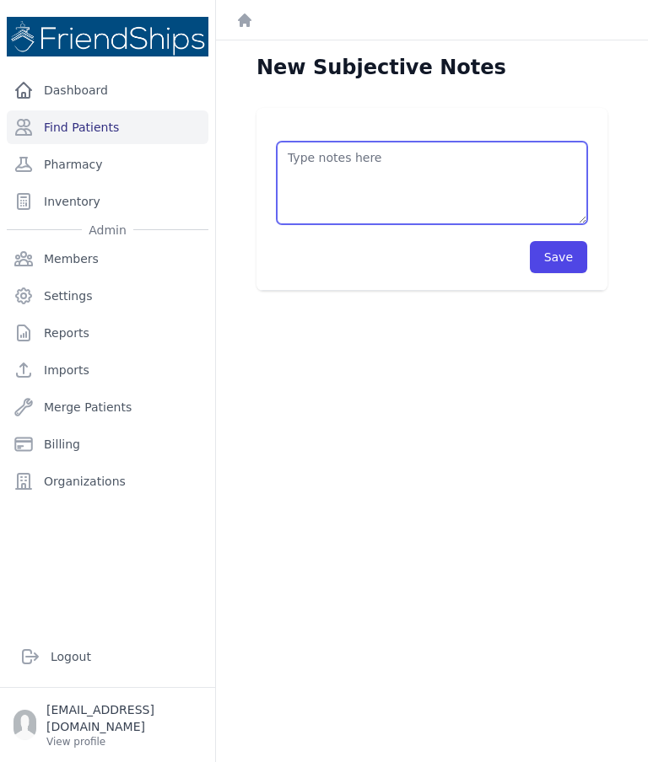
click at [470, 180] on textarea at bounding box center [432, 183] width 310 height 83
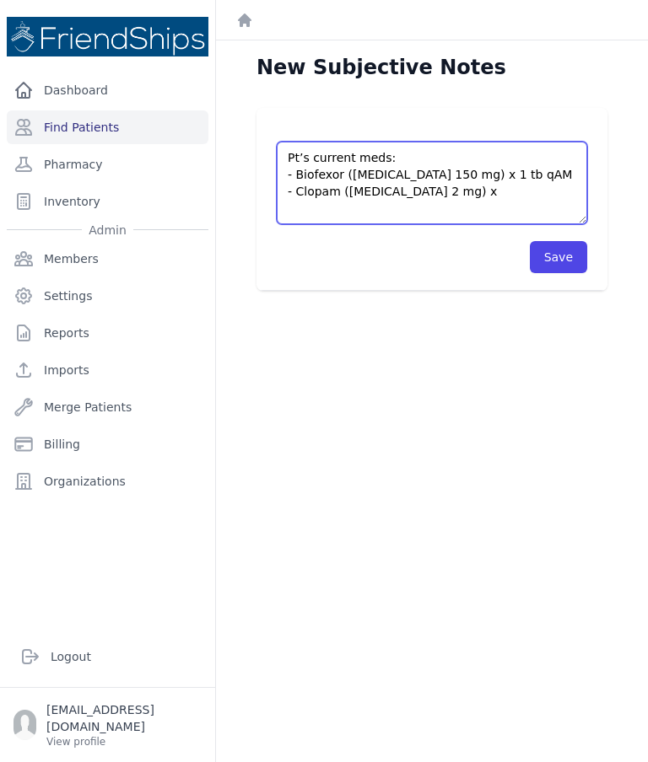
click at [350, 211] on textarea "Pt’s current meds: - Biofexor (Venlafaxine 150 mg) x 1 tb qAM - Clopam (Clonaze…" at bounding box center [432, 183] width 310 height 83
click at [487, 202] on textarea "Pt’s current meds: - Biofexor (Venlafaxine 150 mg) x 1 tb qAM - Clopam (Clonaze…" at bounding box center [432, 183] width 310 height 83
click at [486, 190] on textarea "Pt’s current meds: - Biofexor (Venlafaxine 150 mg) x 1 tb qAM - Clopam (Clonaze…" at bounding box center [432, 183] width 310 height 83
click at [390, 213] on textarea "Pt’s current meds: - Biofexor (Venlafaxine 150 mg) x 1 tb qAM - Clopam (Clonaze…" at bounding box center [432, 183] width 310 height 83
click at [470, 191] on textarea "Pt’s current meds: - Biofexor (Venlafaxine 150 mg) x 1 tb qAM - Clopam (Clonaze…" at bounding box center [432, 183] width 310 height 83
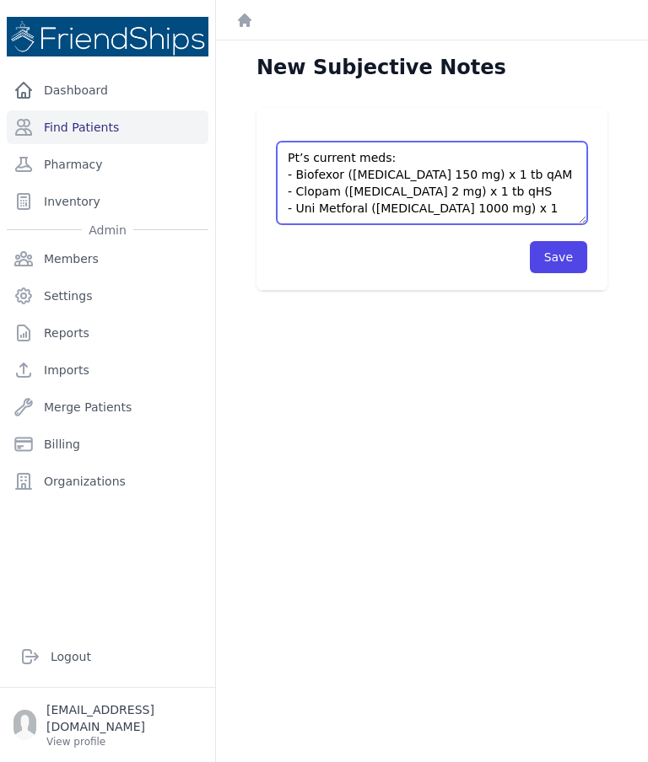
click at [545, 203] on textarea "Pt’s current meds: - Biofexor (Venlafaxine 150 mg) x 1 tb qAM - Clopam (Clonaze…" at bounding box center [432, 183] width 310 height 83
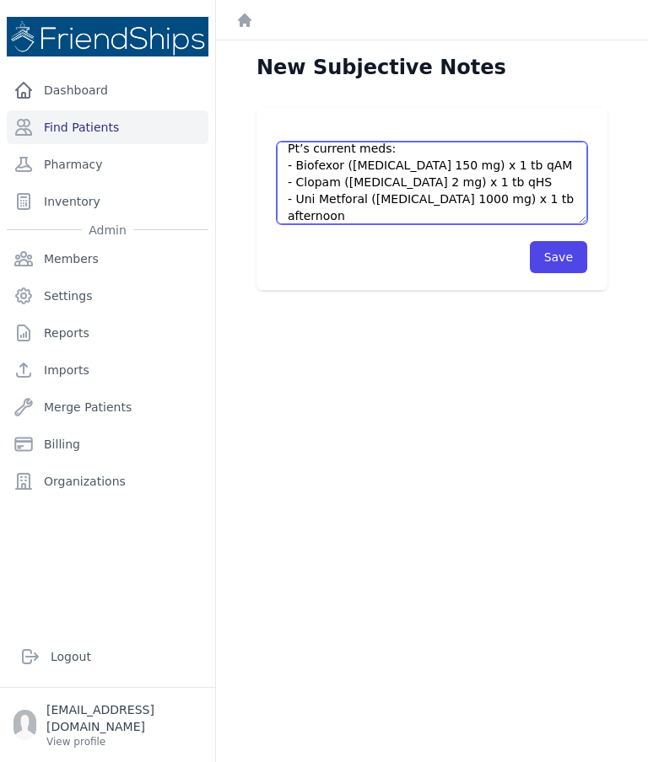
type textarea "Pt’s current meds: - Biofexor (Venlafaxine 150 mg) x 1 tb qAM - Clopam (Clonaze…"
click at [300, 150] on textarea "Pt’s current meds: - Biofexor (Venlafaxine 150 mg) x 1 tb qAM - Clopam (Clonaze…" at bounding box center [432, 183] width 310 height 83
click at [298, 145] on textarea "Pt’s current meds: - Biofexor (Venlafaxine 150 mg) x 1 tb qAM - Clopam (Clonaze…" at bounding box center [432, 183] width 310 height 83
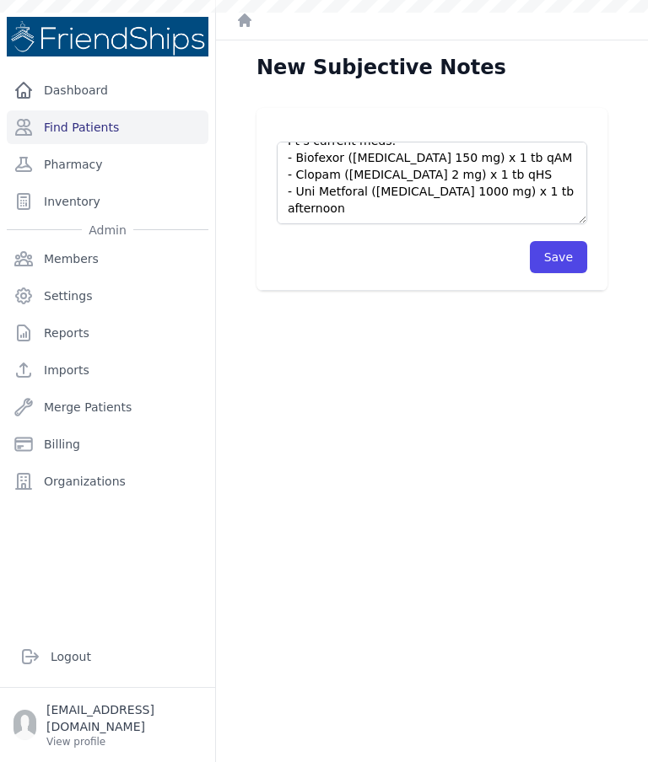
click at [575, 258] on button "Save" at bounding box center [558, 257] width 57 height 32
click at [568, 269] on button "Save" at bounding box center [558, 257] width 57 height 32
click at [563, 261] on button "Save" at bounding box center [558, 257] width 57 height 32
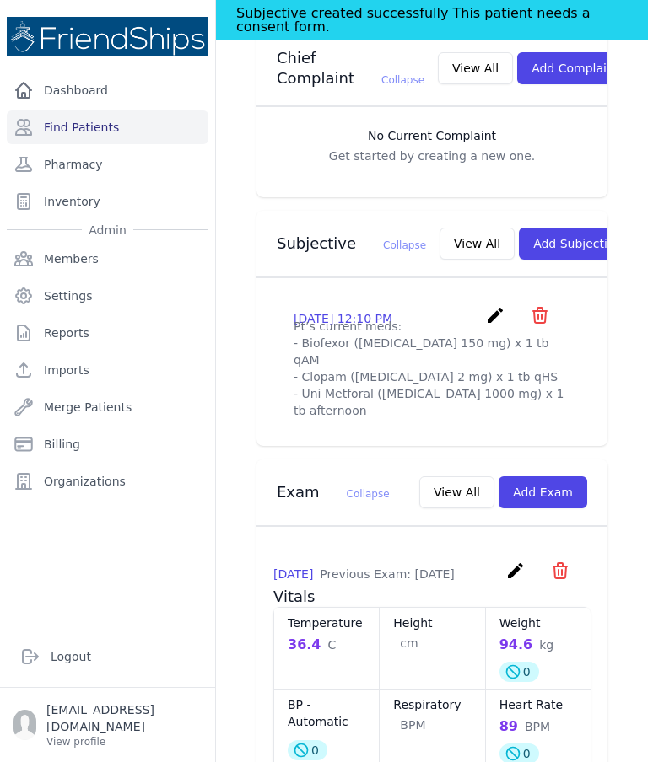
scroll to position [511, 0]
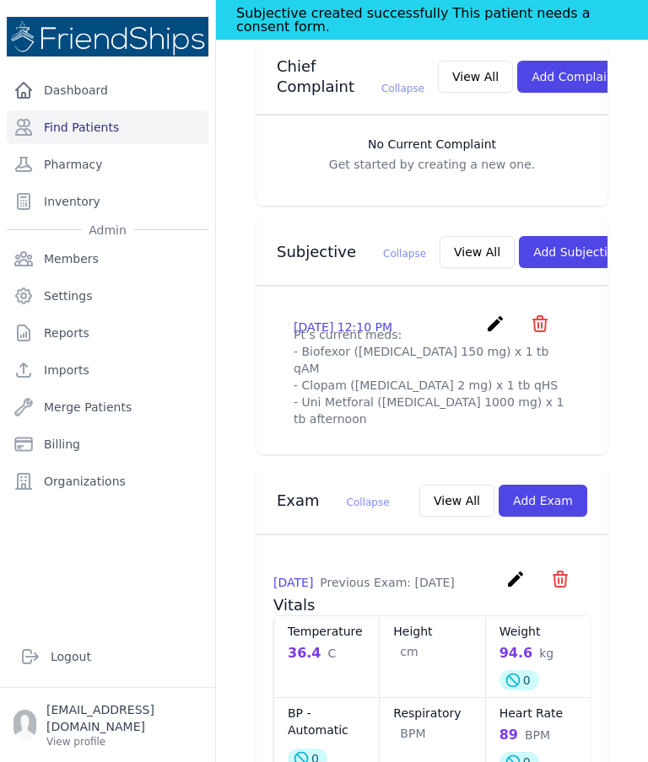
click at [496, 314] on icon "create" at bounding box center [495, 324] width 20 height 20
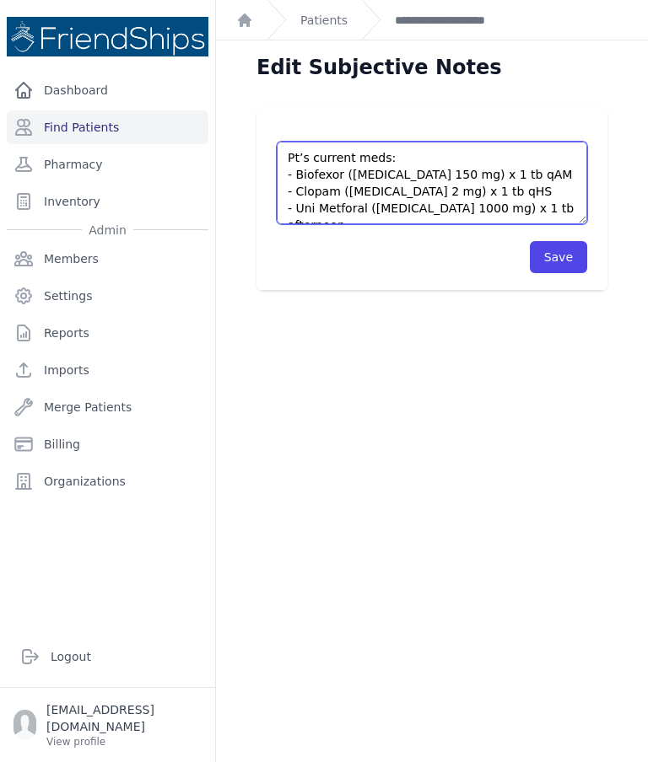
click at [481, 192] on textarea "Pt’s current meds: - Biofexor (Venlafaxine 150 mg) x 1 tb qAM - Clopam (Clonaze…" at bounding box center [432, 183] width 310 height 83
click at [474, 191] on textarea "Pt’s current meds: - Biofexor (Venlafaxine 150 mg) x 1 tb qAM - Clopam (Clonaze…" at bounding box center [432, 183] width 310 height 83
click at [461, 192] on textarea "Pt’s current meds: - Biofexor (Venlafaxine 150 mg) x 1 tb qAM - Clopam (Clonaze…" at bounding box center [432, 183] width 310 height 83
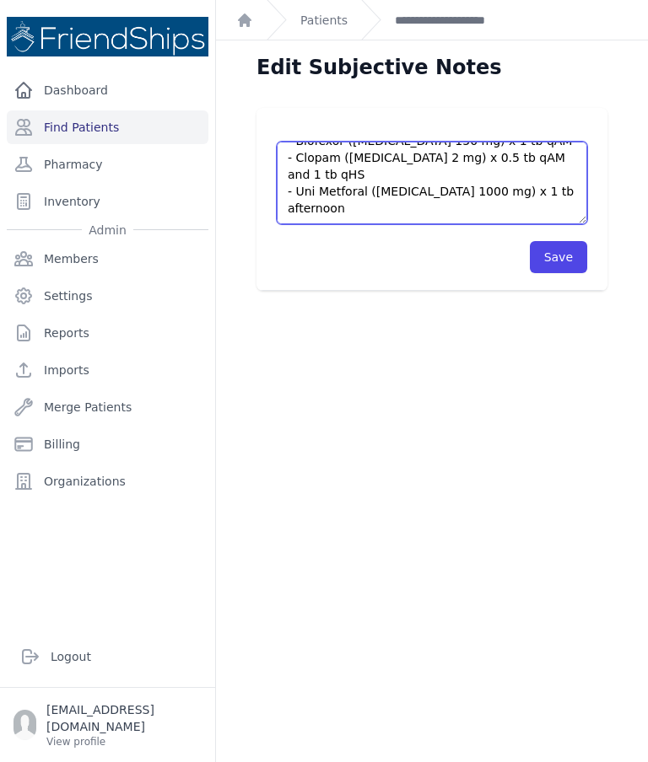
click at [502, 208] on textarea "Pt’s current meds: - Biofexor (Venlafaxine 150 mg) x 1 tb qAM - Clopam (Clonaze…" at bounding box center [432, 183] width 310 height 83
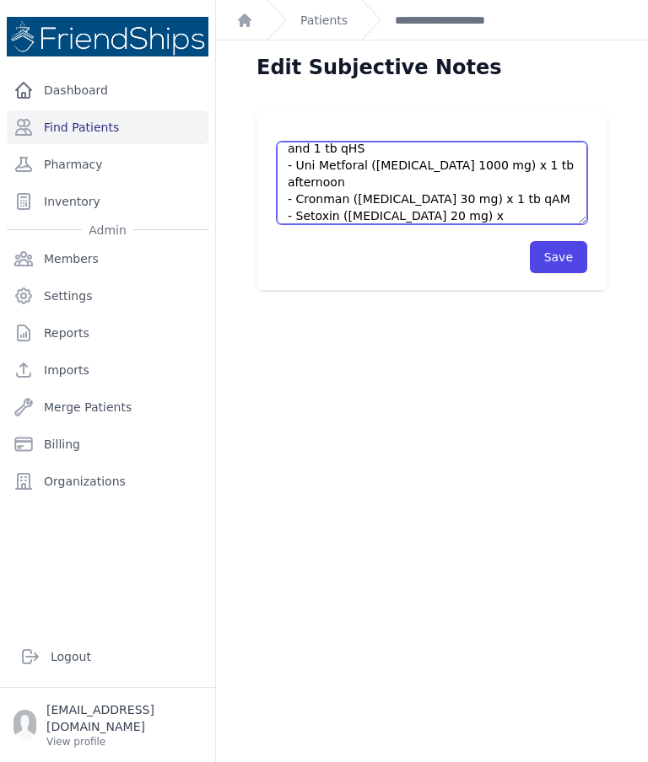
scroll to position [60, 0]
click at [481, 206] on textarea "Pt’s current meds: - Biofexor (Venlafaxine 150 mg) x 1 tb qAM - Clopam (Clonaze…" at bounding box center [432, 183] width 310 height 83
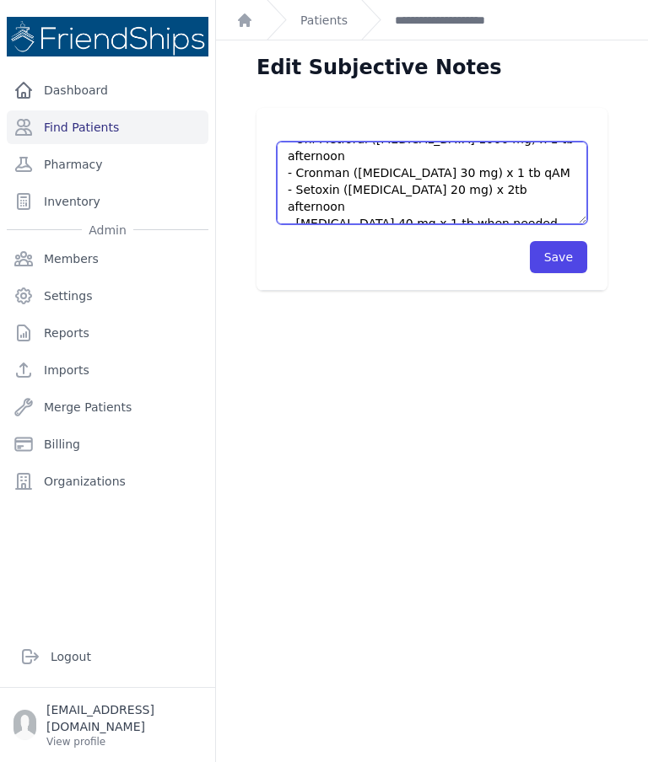
scroll to position [84, 0]
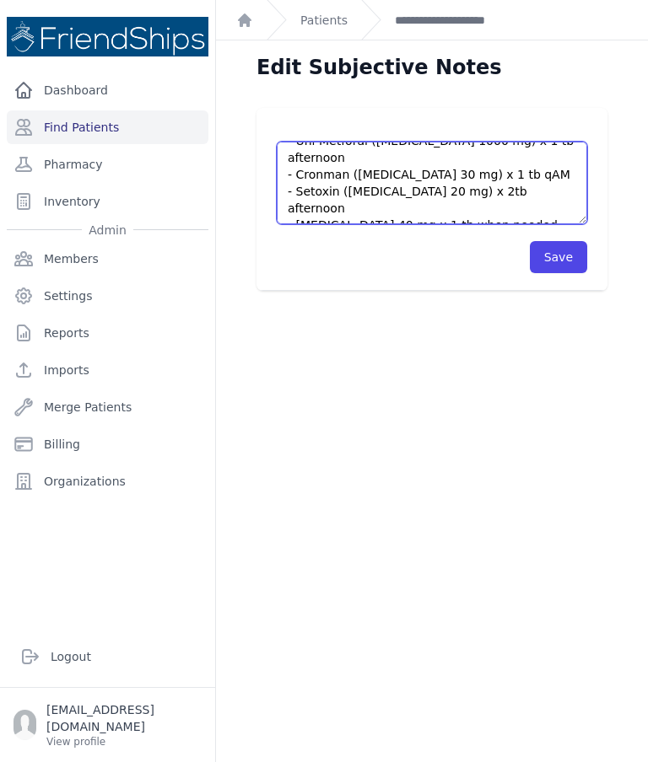
click at [456, 223] on textarea "Pt’s current meds: - Biofexor (Venlafaxine 150 mg) x 1 tb qAM - Clopam (Clonaze…" at bounding box center [432, 183] width 310 height 83
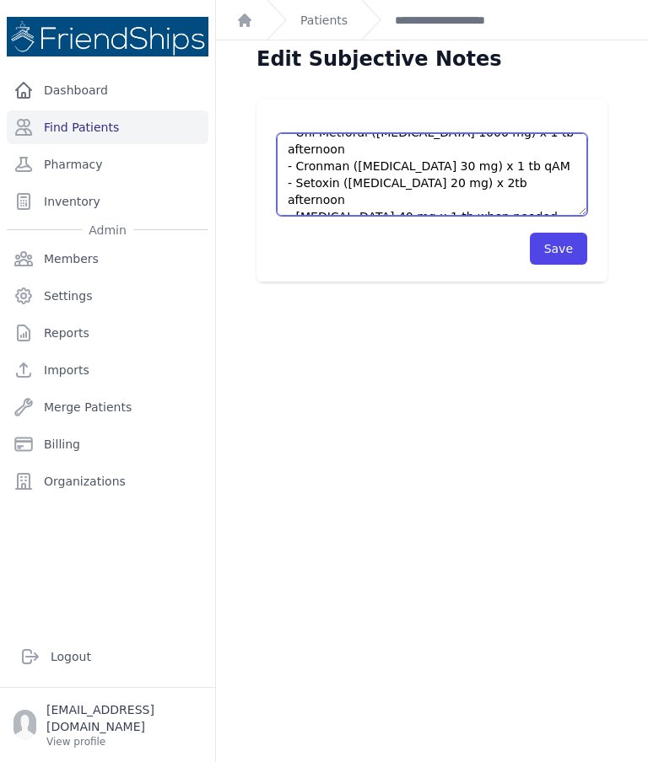
type textarea "Pt’s current meds: - Biofexor (Venlafaxine 150 mg) x 1 tb qAM - Clopam (Clonaze…"
click at [567, 255] on button "Save" at bounding box center [558, 249] width 57 height 32
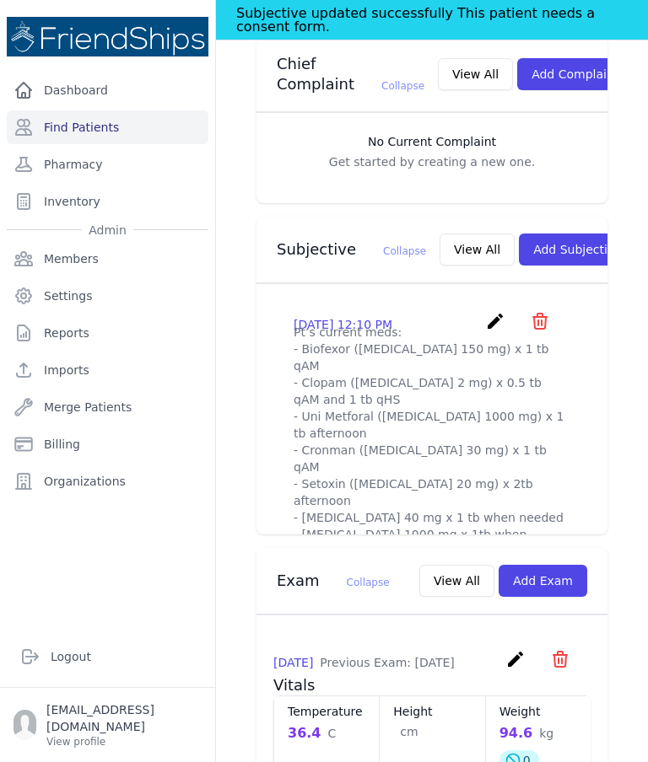
scroll to position [525, 0]
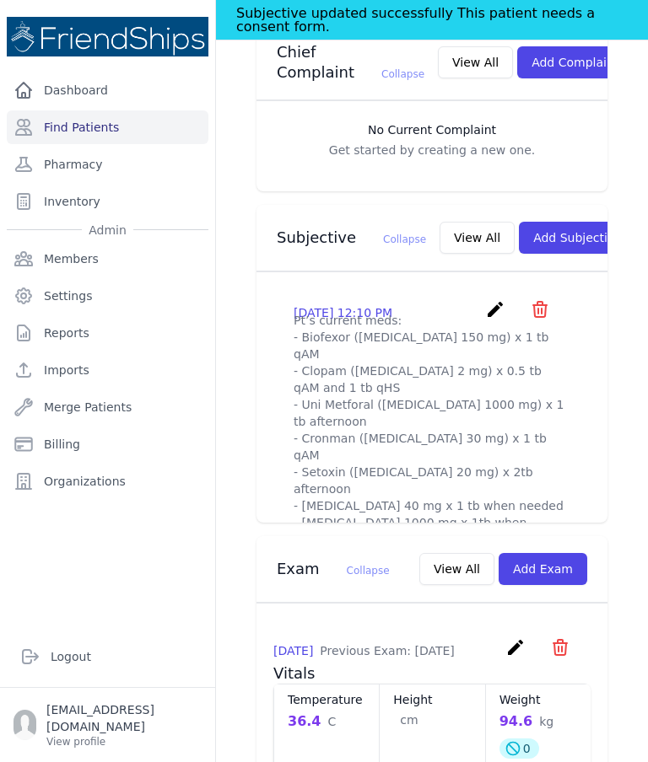
click at [642, 424] on div "Patient SOAP # 762 Yahya Mahmoud Youssef Male 54 Years Old DOB: 1970-Oct-05 Reg…" at bounding box center [432, 608] width 432 height 2105
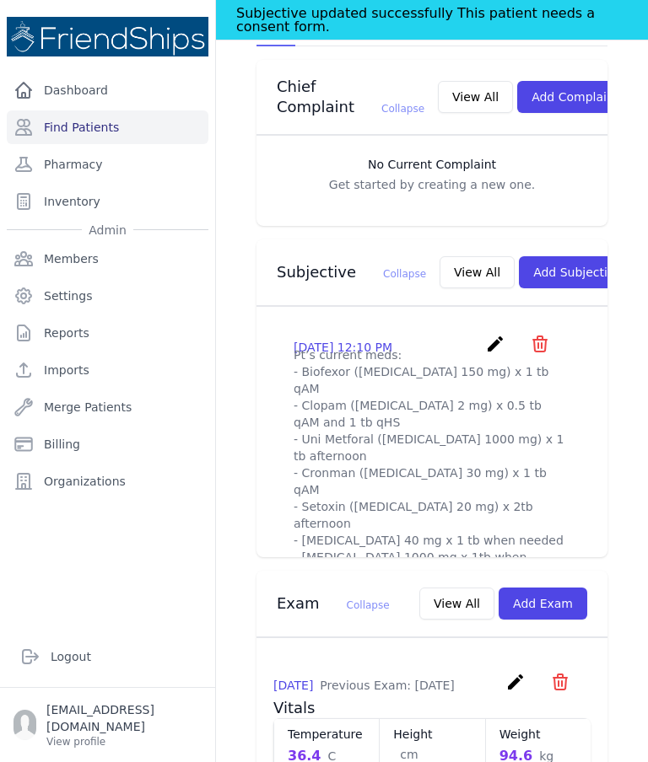
click at [116, 142] on link "Find Patients" at bounding box center [108, 127] width 202 height 34
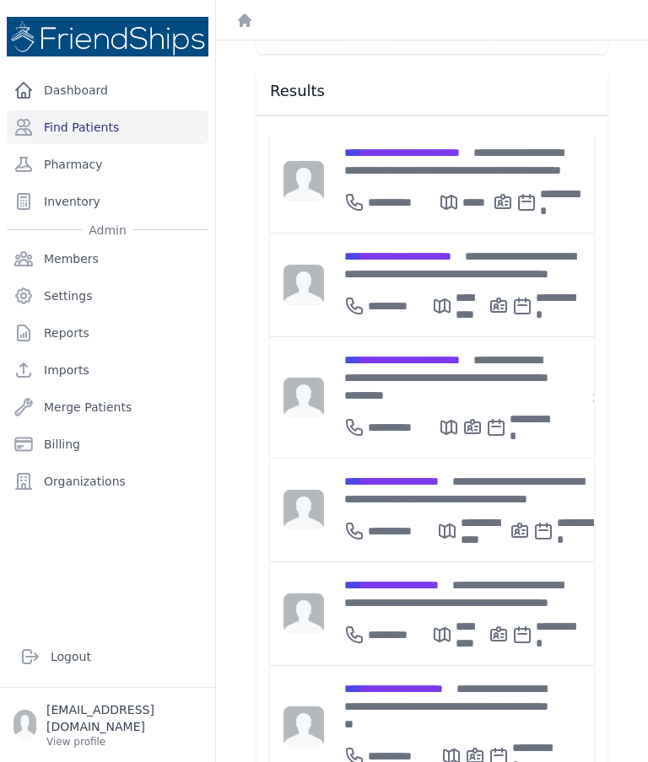
scroll to position [221, 0]
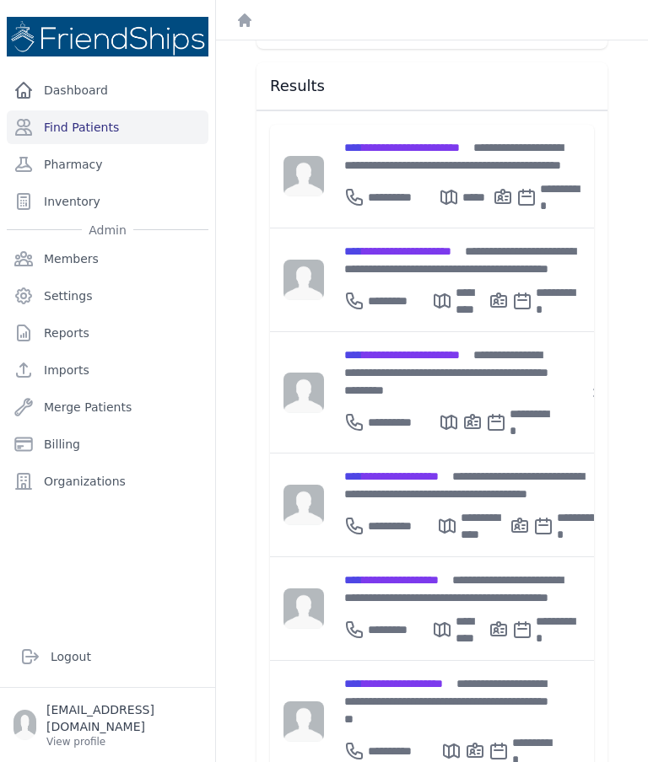
click at [415, 606] on div "**********" at bounding box center [460, 626] width 233 height 40
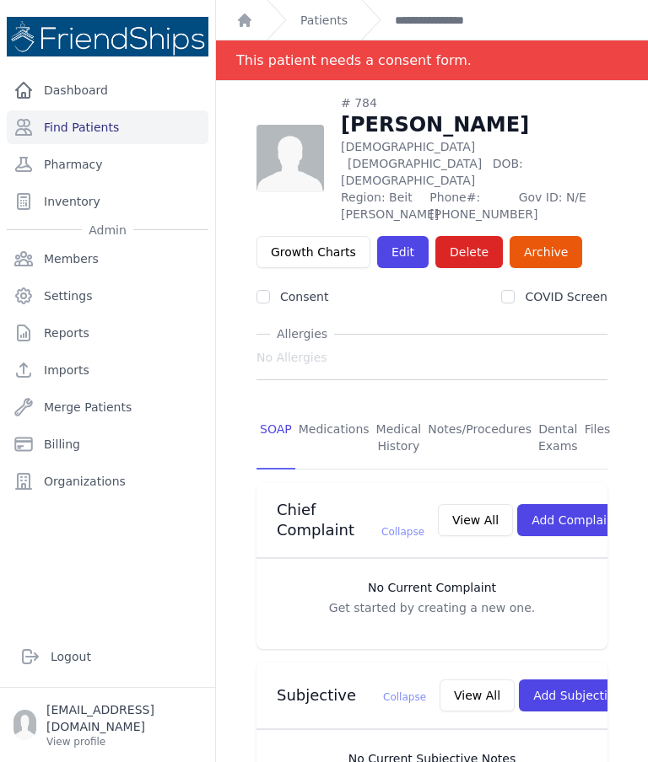
click at [454, 14] on link "**********" at bounding box center [449, 20] width 108 height 17
click at [128, 137] on link "Find Patients" at bounding box center [108, 127] width 202 height 34
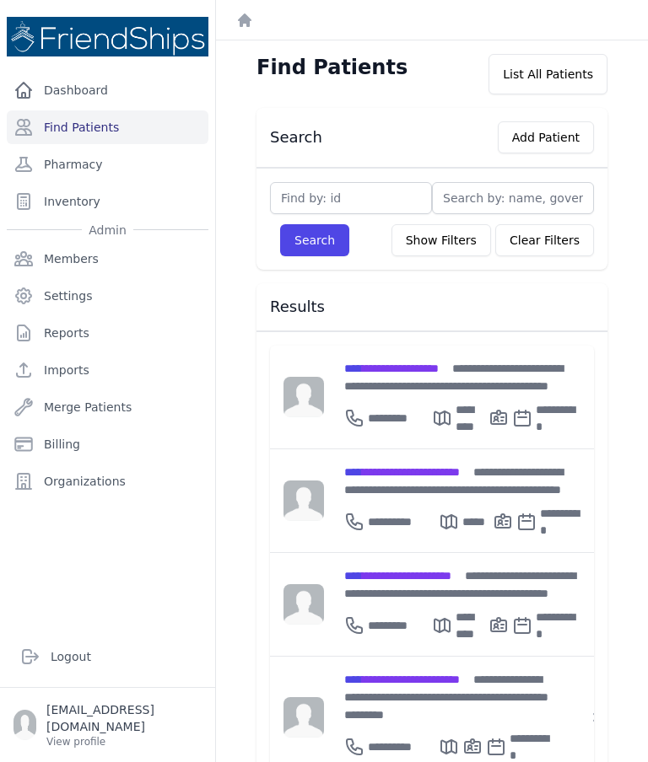
click at [417, 576] on span "**********" at bounding box center [397, 576] width 107 height 12
